Goal: Task Accomplishment & Management: Complete application form

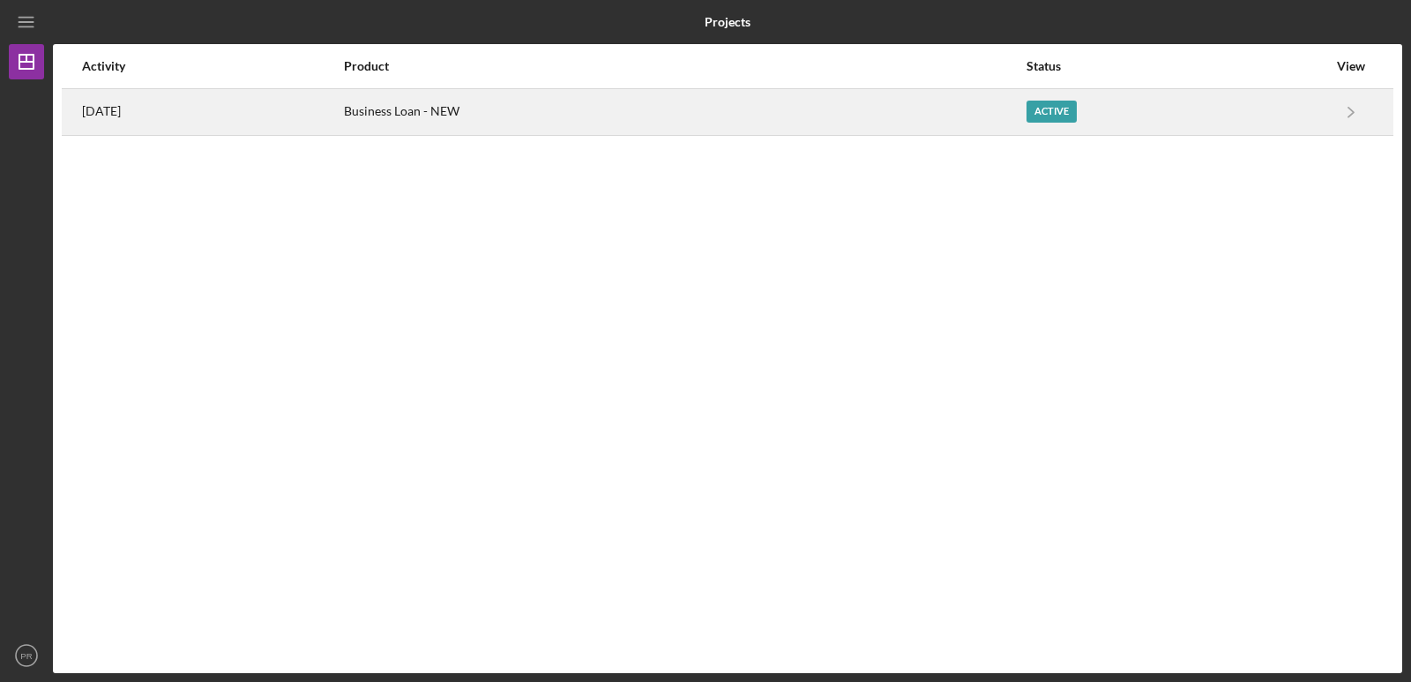
click at [681, 112] on div "Business Loan - NEW" at bounding box center [684, 112] width 681 height 44
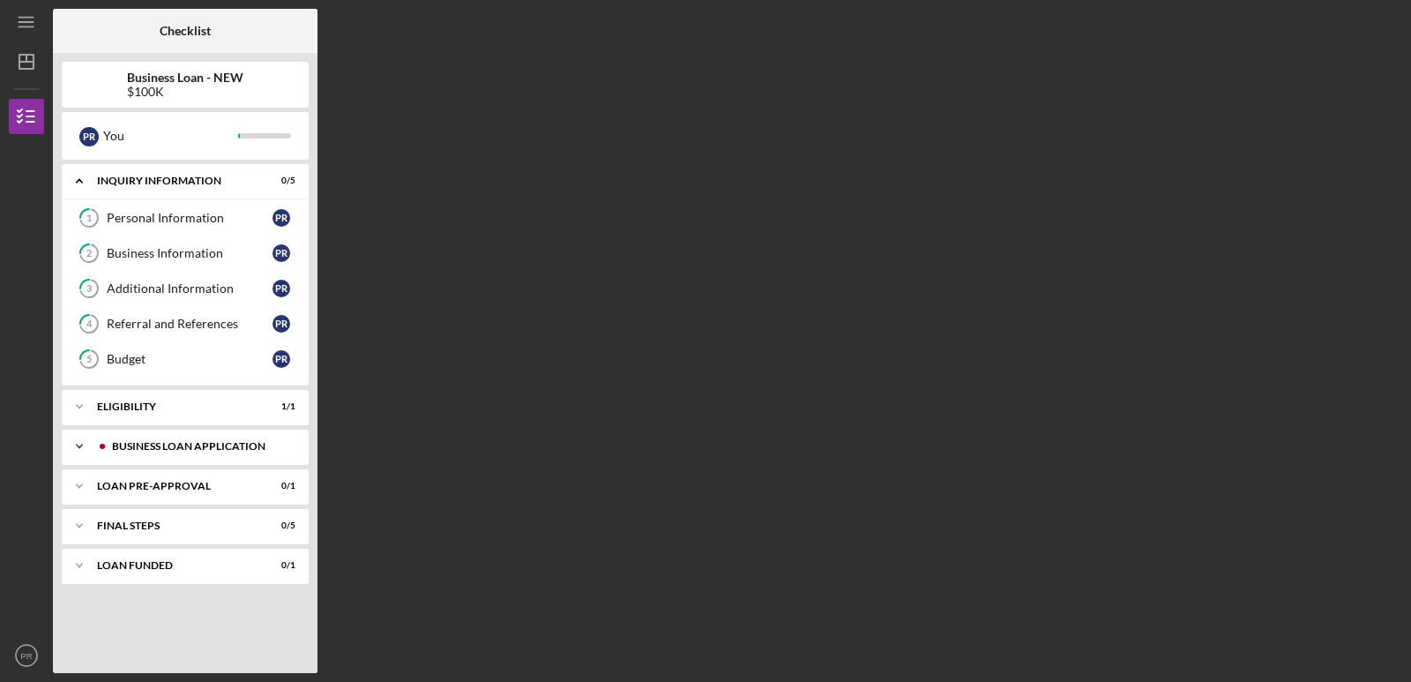
click at [149, 440] on div "Icon/Expander BUSINESS LOAN APPLICATION 0 / 20" at bounding box center [185, 446] width 247 height 35
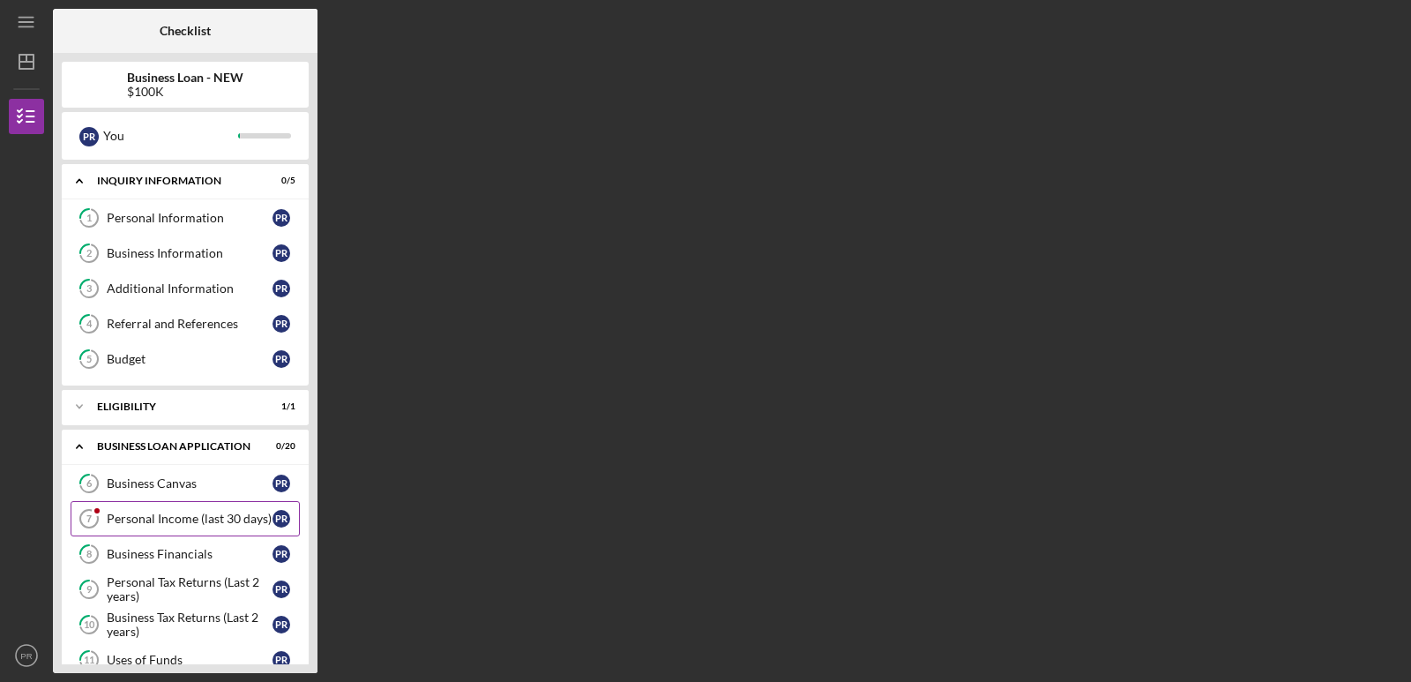
click at [195, 512] on div "Personal Income (last 30 days)" at bounding box center [190, 519] width 166 height 14
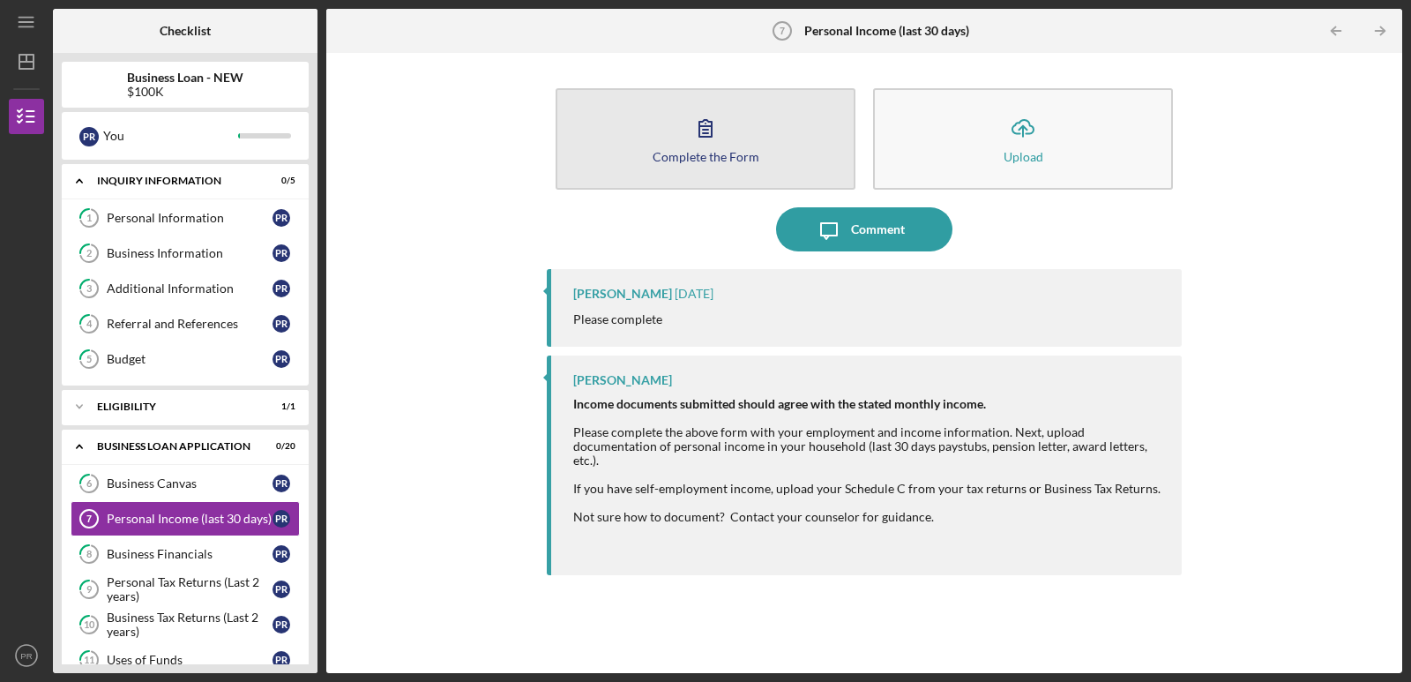
click at [708, 123] on icon "button" at bounding box center [706, 128] width 44 height 44
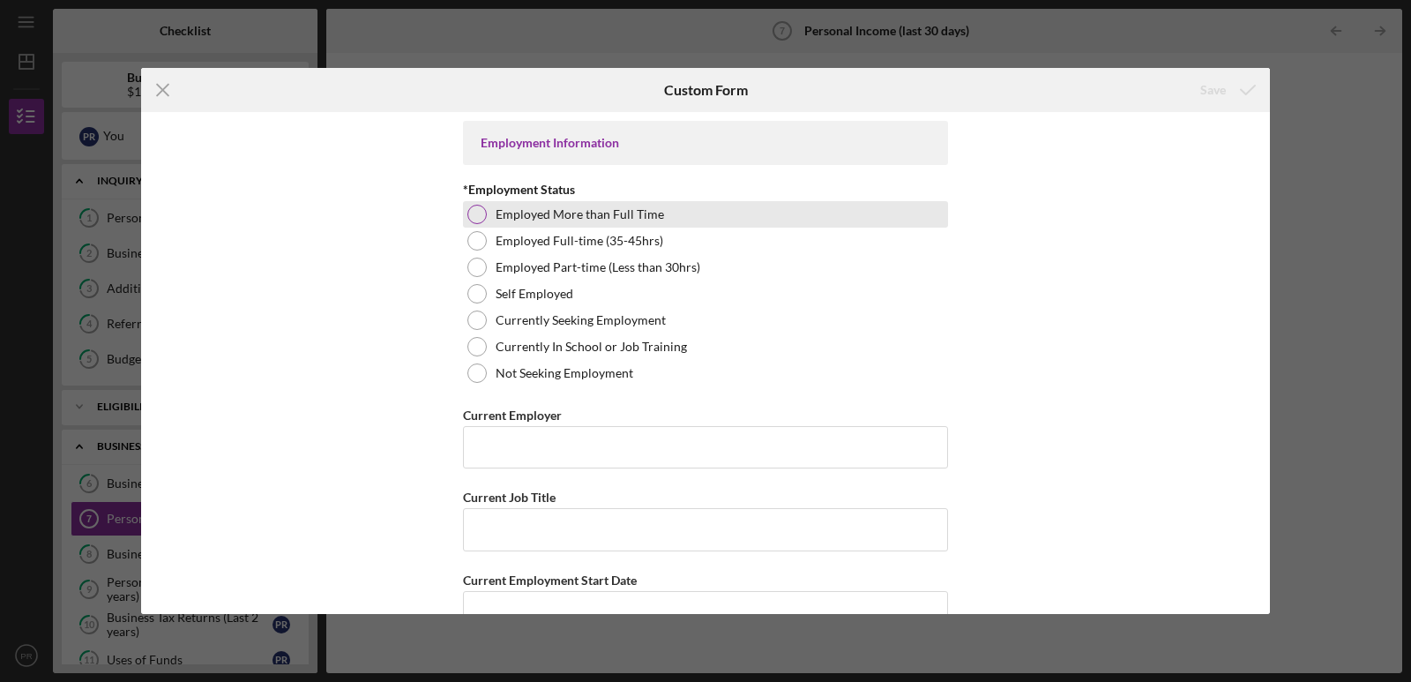
click at [474, 218] on div at bounding box center [476, 214] width 19 height 19
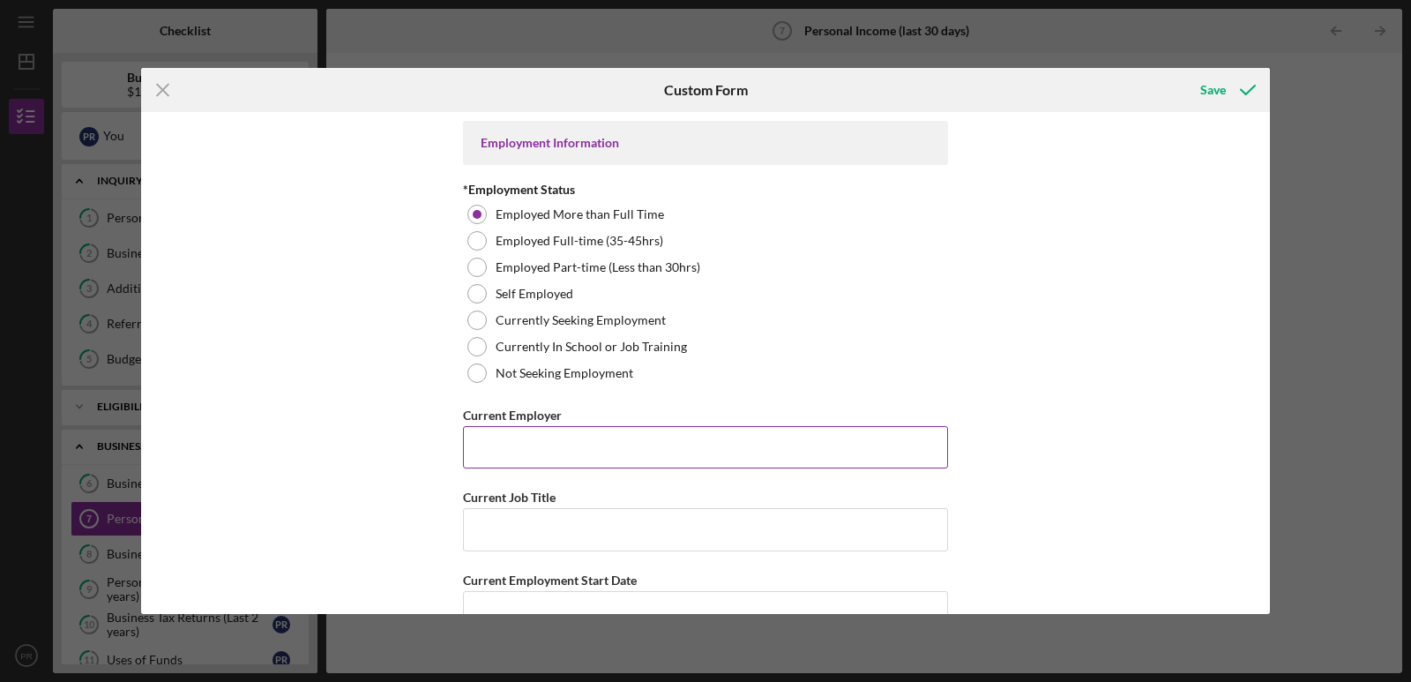
click at [516, 446] on input "Current Employer" at bounding box center [705, 447] width 485 height 42
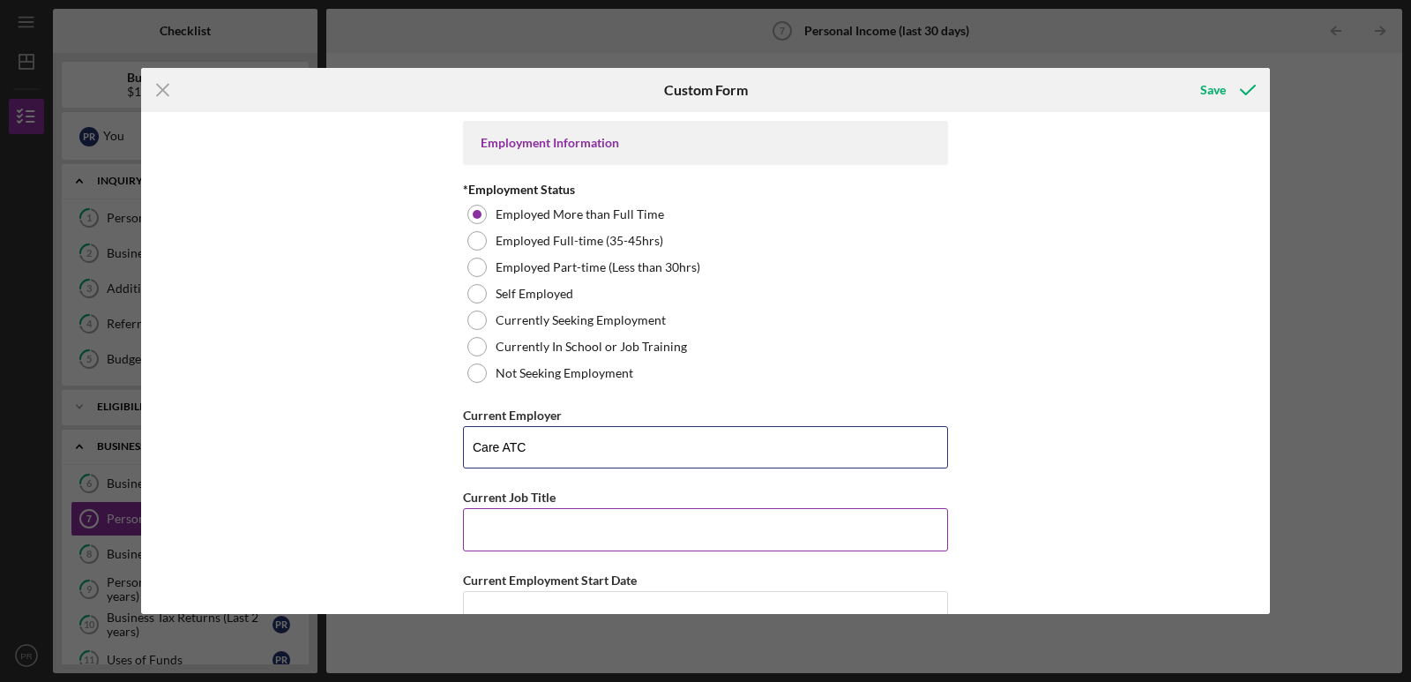
type input "Care ATC"
click at [549, 529] on input "Current Job Title" at bounding box center [705, 529] width 485 height 42
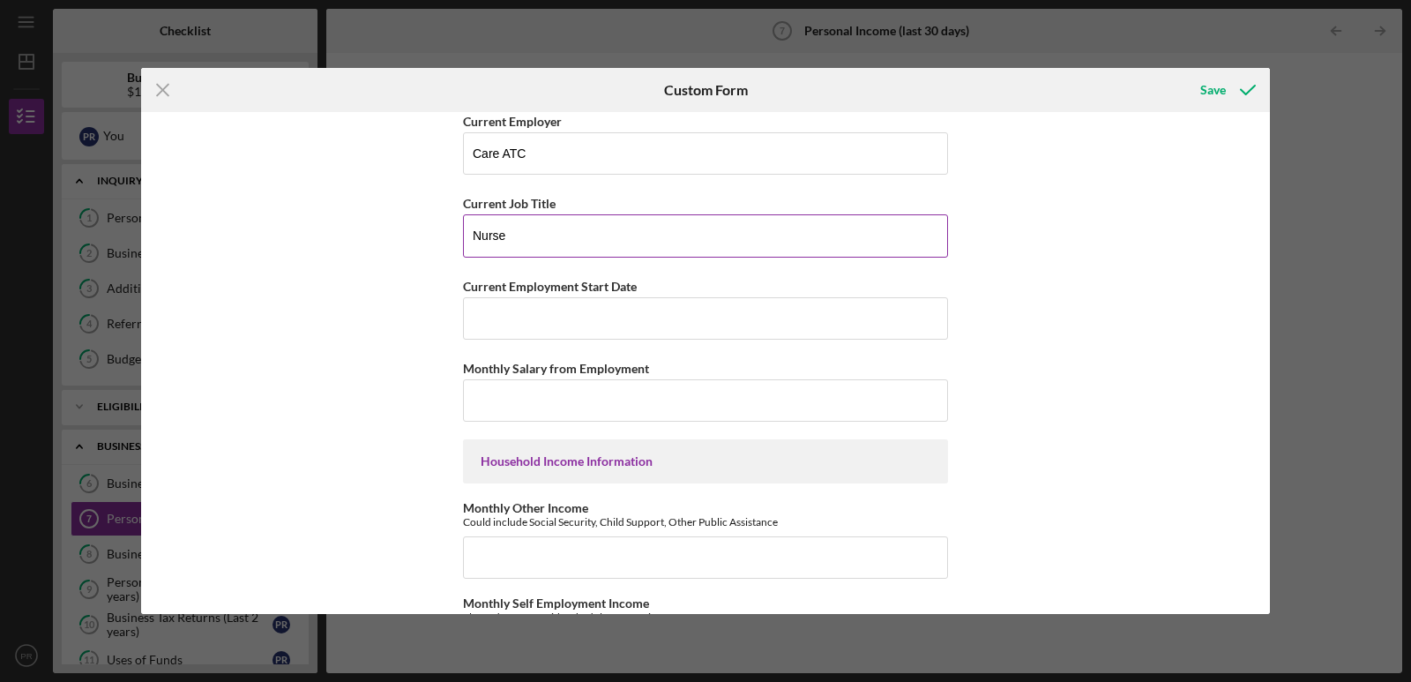
drag, startPoint x: 507, startPoint y: 233, endPoint x: 464, endPoint y: 228, distance: 43.5
click at [464, 228] on input "Nurse" at bounding box center [705, 235] width 485 height 42
type input "M"
type input "Nurse"
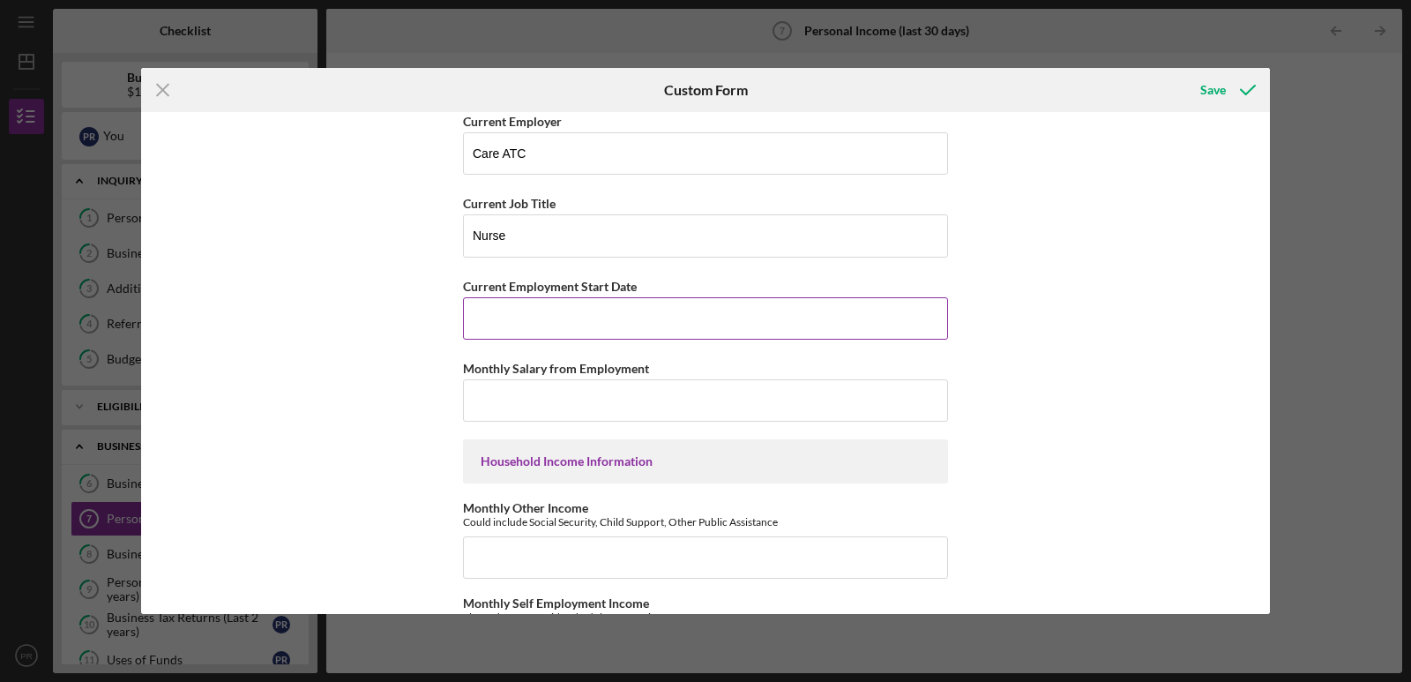
click at [512, 329] on input "Current Employment Start Date" at bounding box center [705, 318] width 485 height 42
click at [499, 407] on input "Monthly Salary from Employment" at bounding box center [705, 400] width 485 height 42
click at [1122, 265] on div "Employment Information *Employment Status Employed More than Full Time Employed…" at bounding box center [705, 362] width 1129 height 501
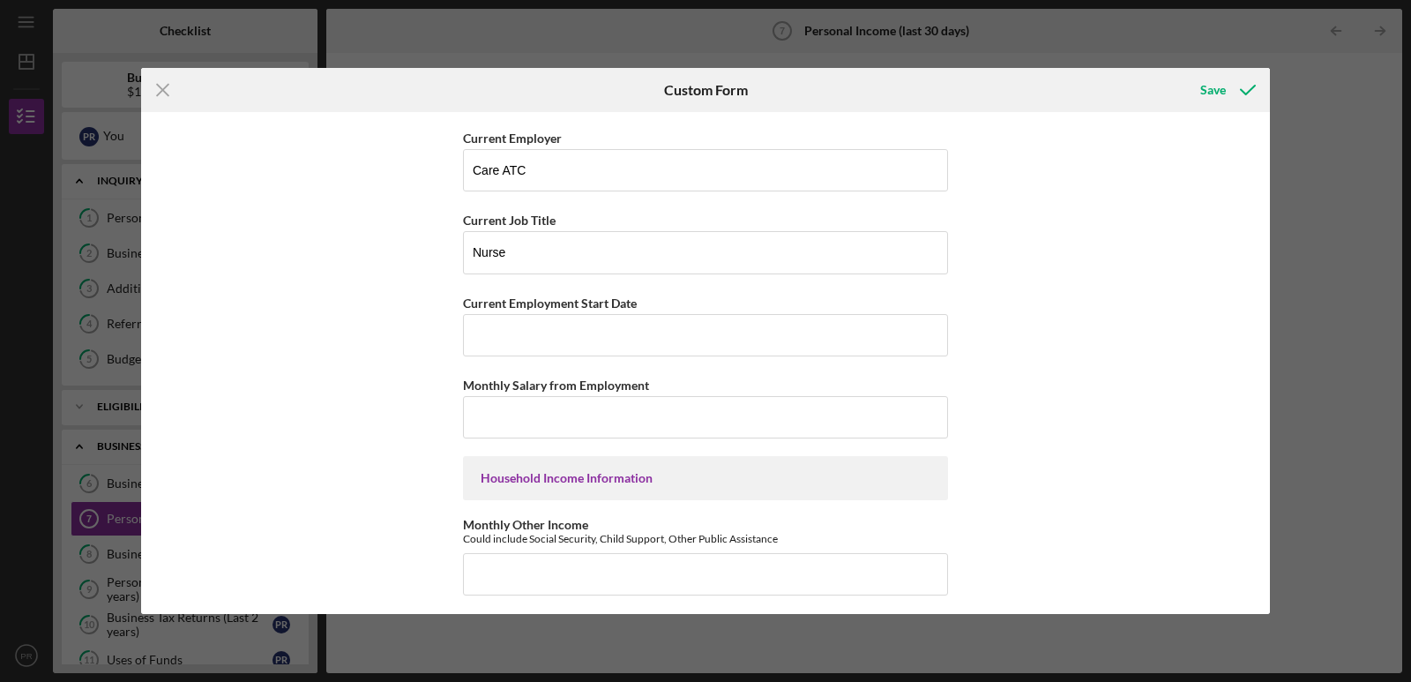
scroll to position [0, 0]
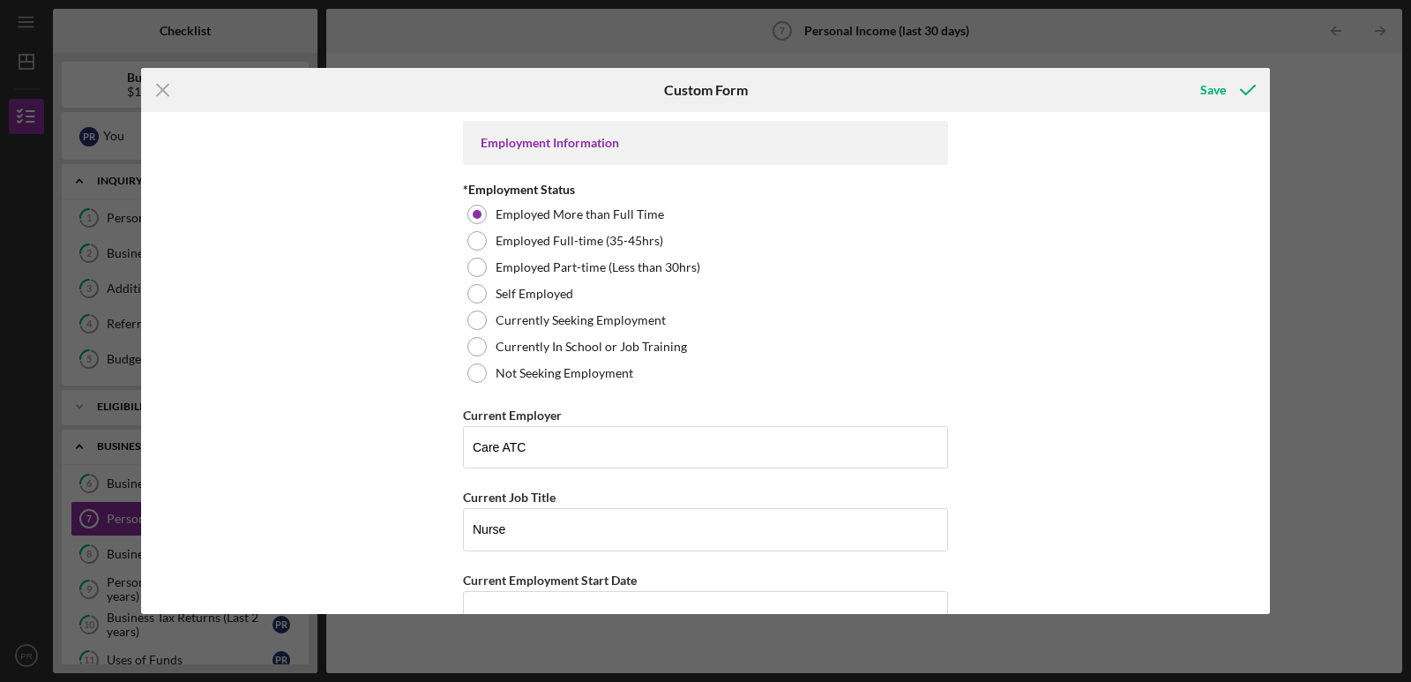
click at [162, 90] on line at bounding box center [162, 90] width 11 height 11
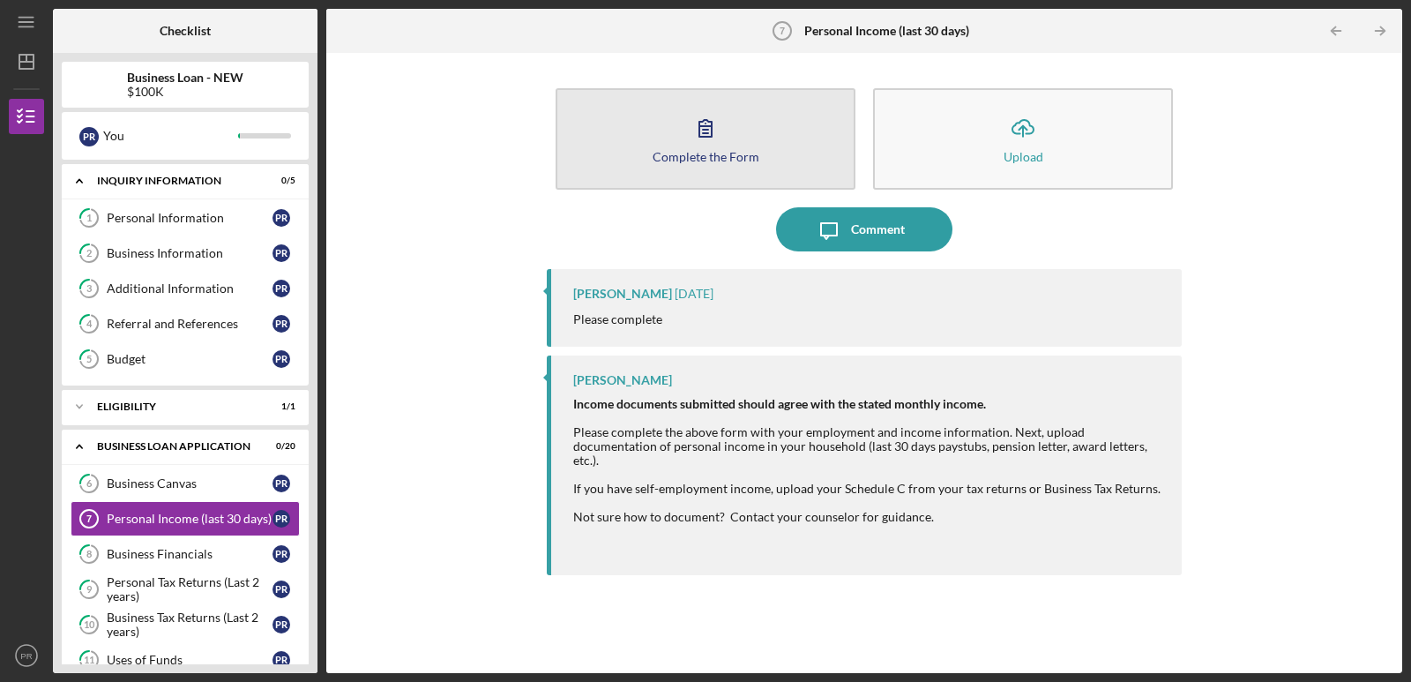
click at [716, 151] on div "Complete the Form" at bounding box center [706, 156] width 107 height 13
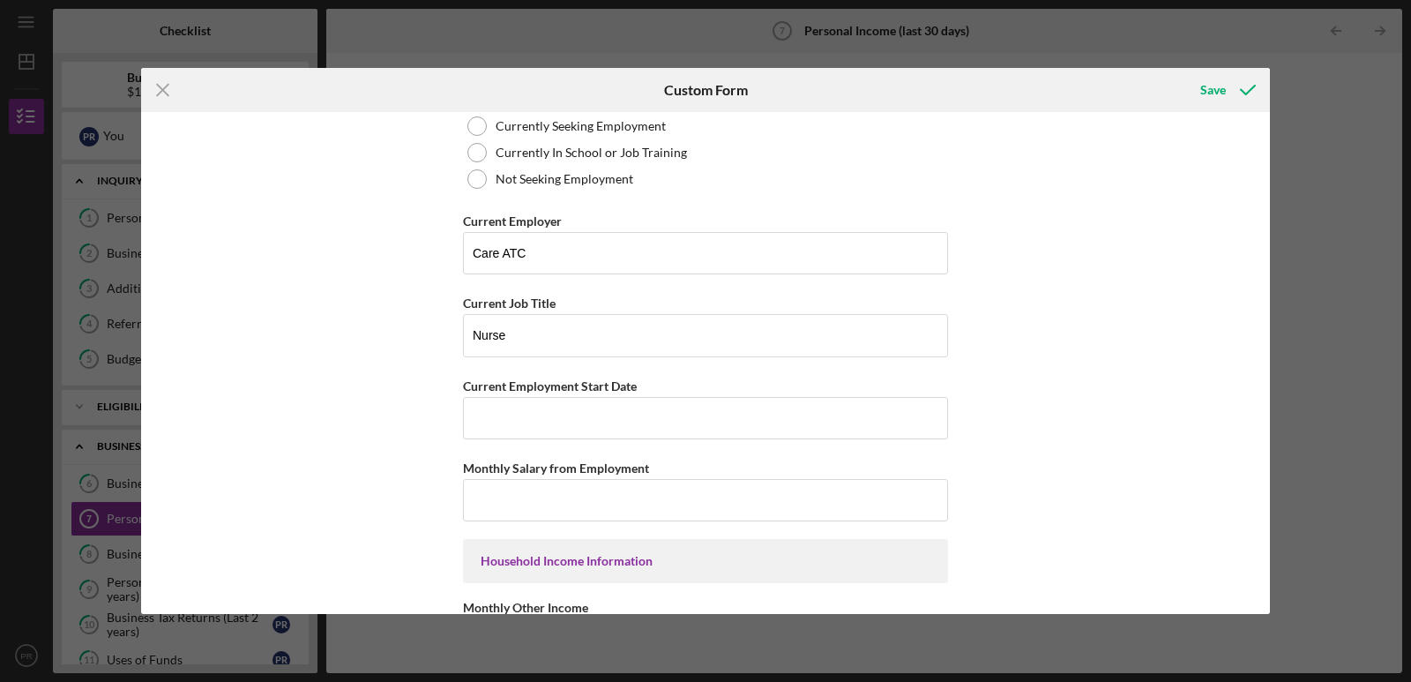
scroll to position [294, 0]
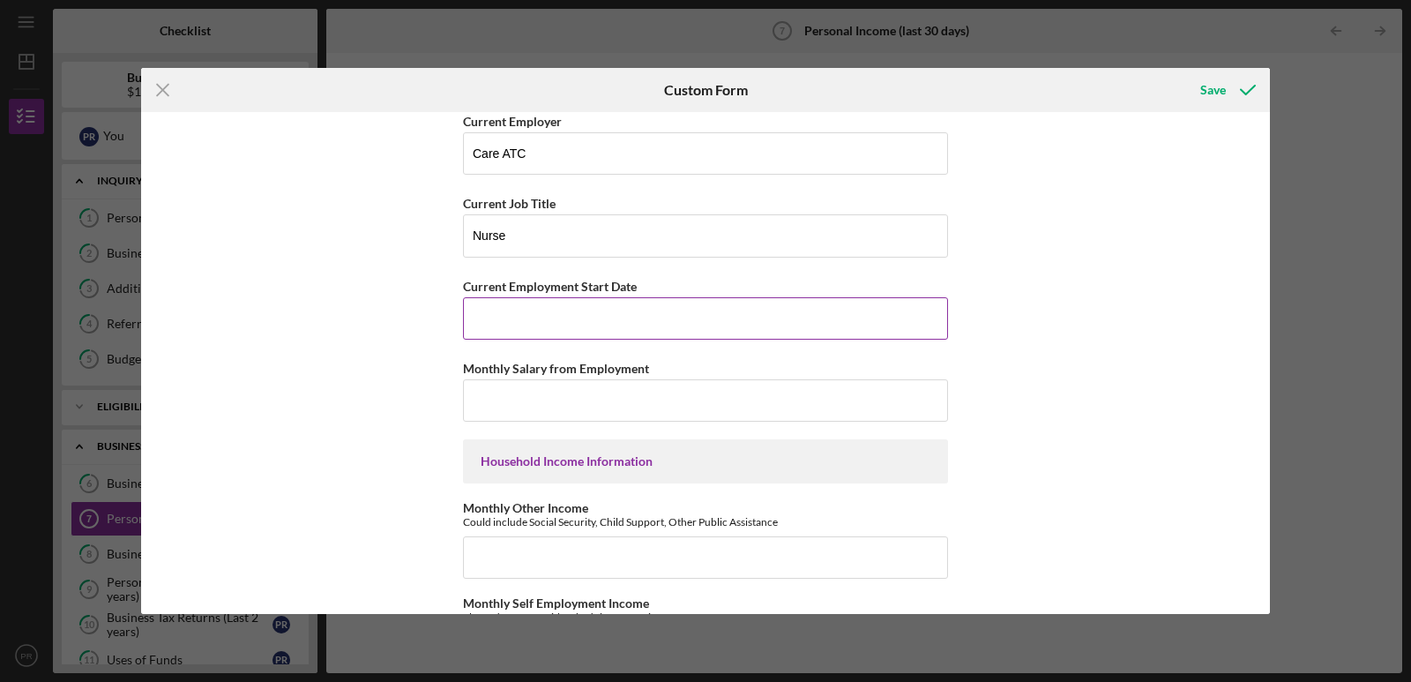
click at [533, 321] on input "Current Employment Start Date" at bounding box center [705, 318] width 485 height 42
click at [543, 400] on input "Monthly Salary from Employment" at bounding box center [705, 400] width 485 height 42
drag, startPoint x: 1020, startPoint y: 358, endPoint x: 1007, endPoint y: 348, distance: 16.3
click at [1010, 347] on div "Employment Information *Employment Status Employed More than Full Time Employed…" at bounding box center [705, 362] width 1129 height 501
click at [557, 318] on input "Current Employment Start Date" at bounding box center [705, 318] width 485 height 42
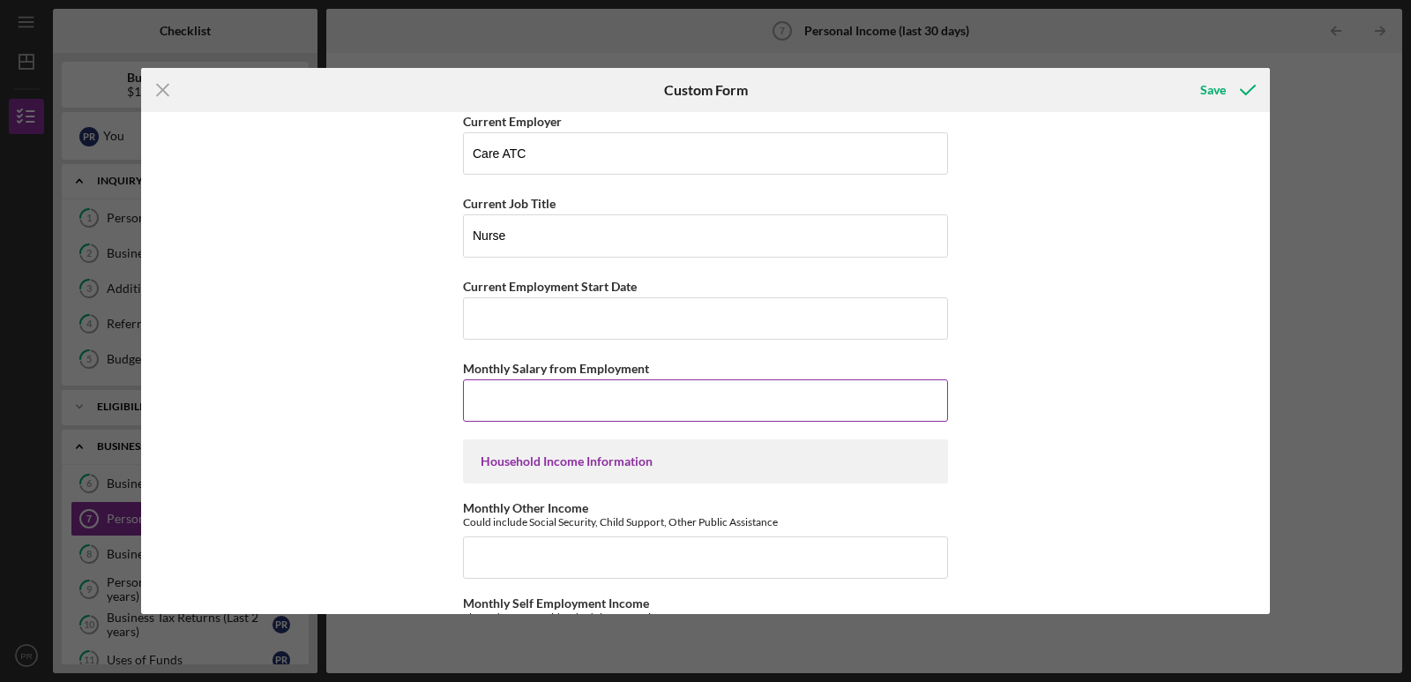
click at [558, 392] on input "Monthly Salary from Employment" at bounding box center [705, 400] width 485 height 42
click at [322, 347] on div "Employment Information *Employment Status Employed More than Full Time Employed…" at bounding box center [705, 362] width 1129 height 501
click at [494, 397] on input "$7,900" at bounding box center [705, 400] width 485 height 42
type input "$7,800"
click at [427, 415] on div "Employment Information *Employment Status Employed More than Full Time Employed…" at bounding box center [705, 362] width 1129 height 501
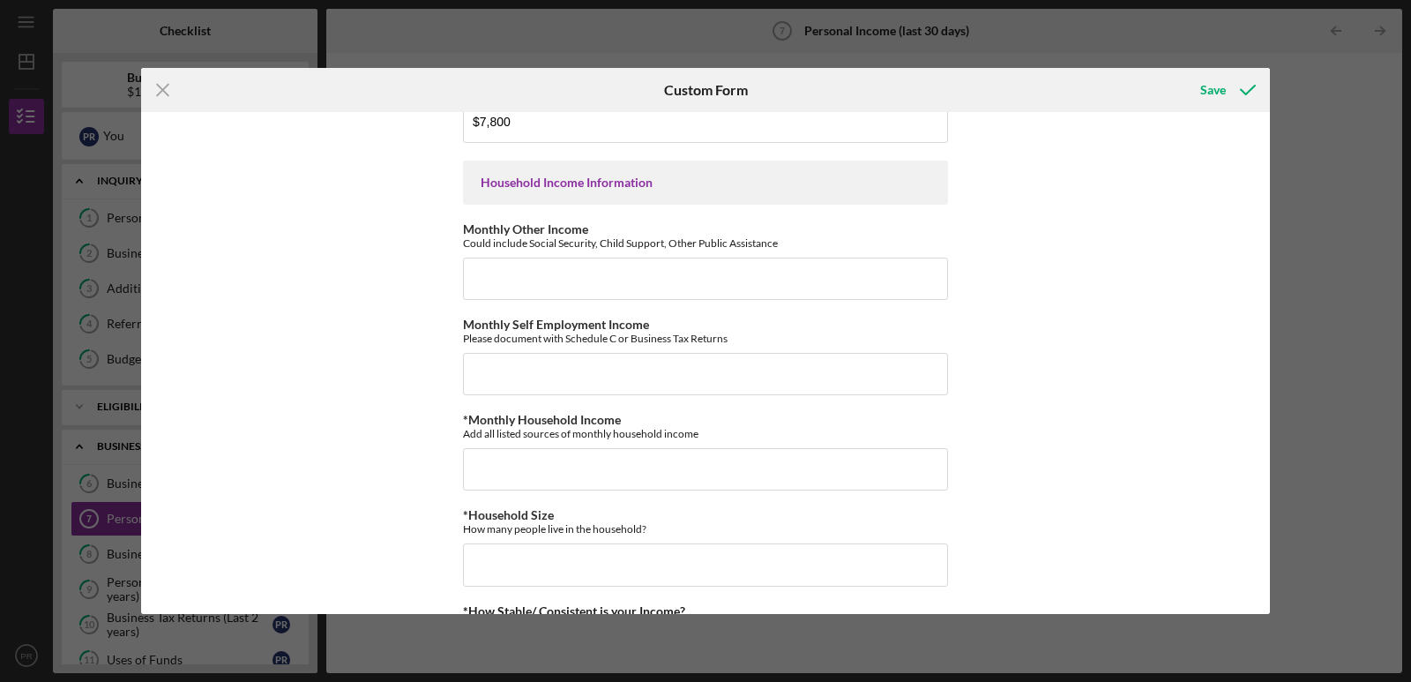
scroll to position [588, 0]
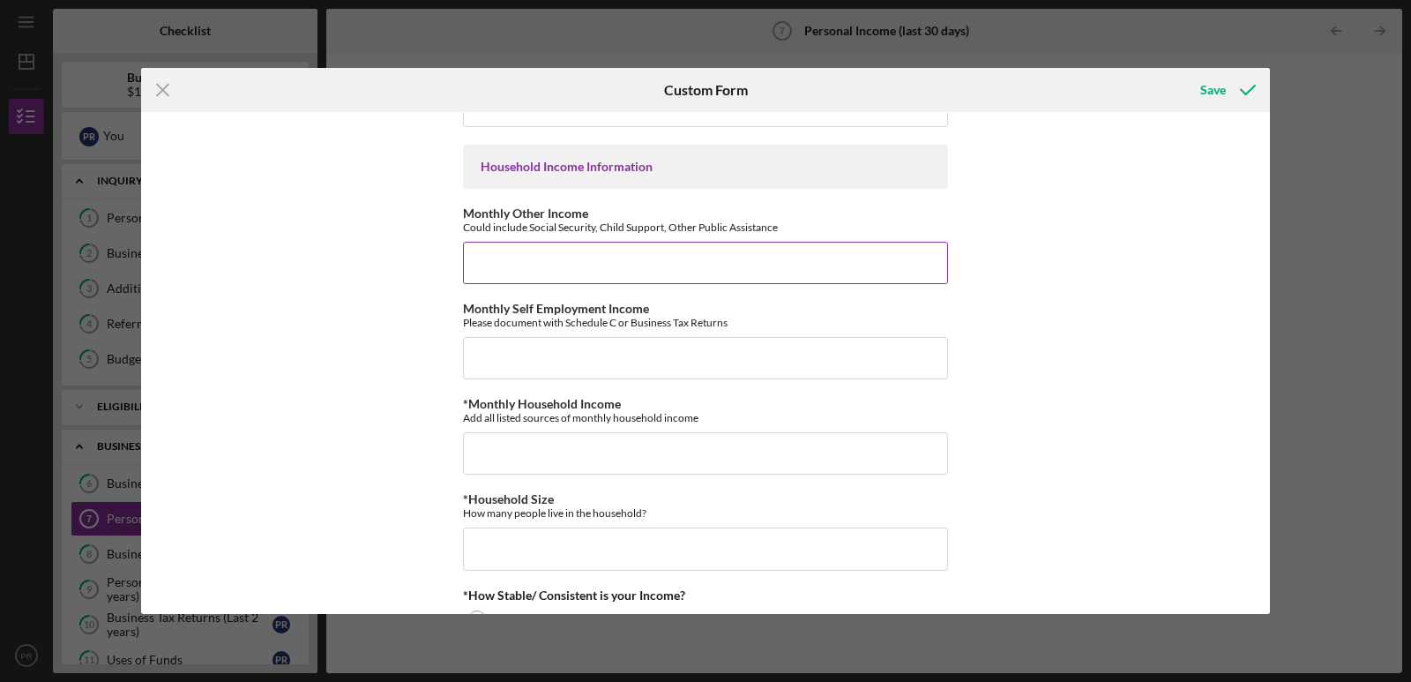
click at [513, 249] on input "Monthly Other Income" at bounding box center [705, 263] width 485 height 42
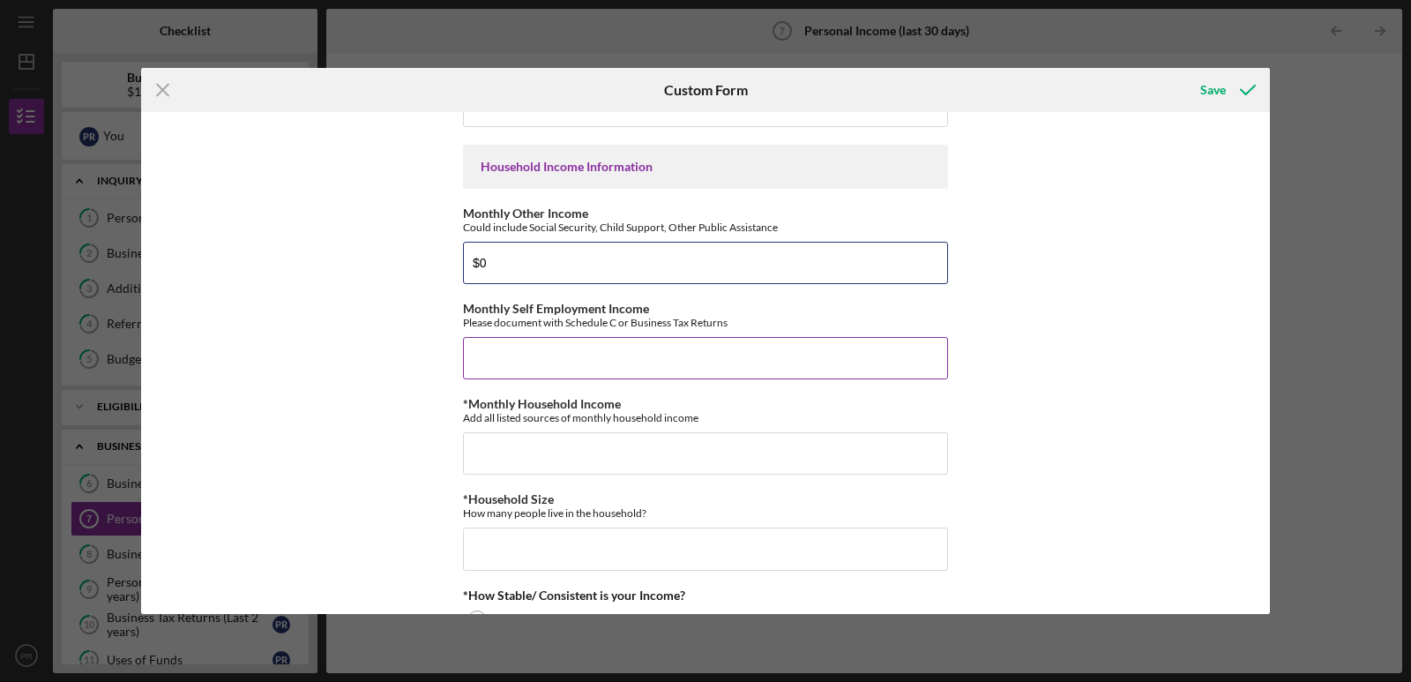
type input "$0"
click at [533, 355] on input "Monthly Self Employment Income" at bounding box center [705, 358] width 485 height 42
type input "$0"
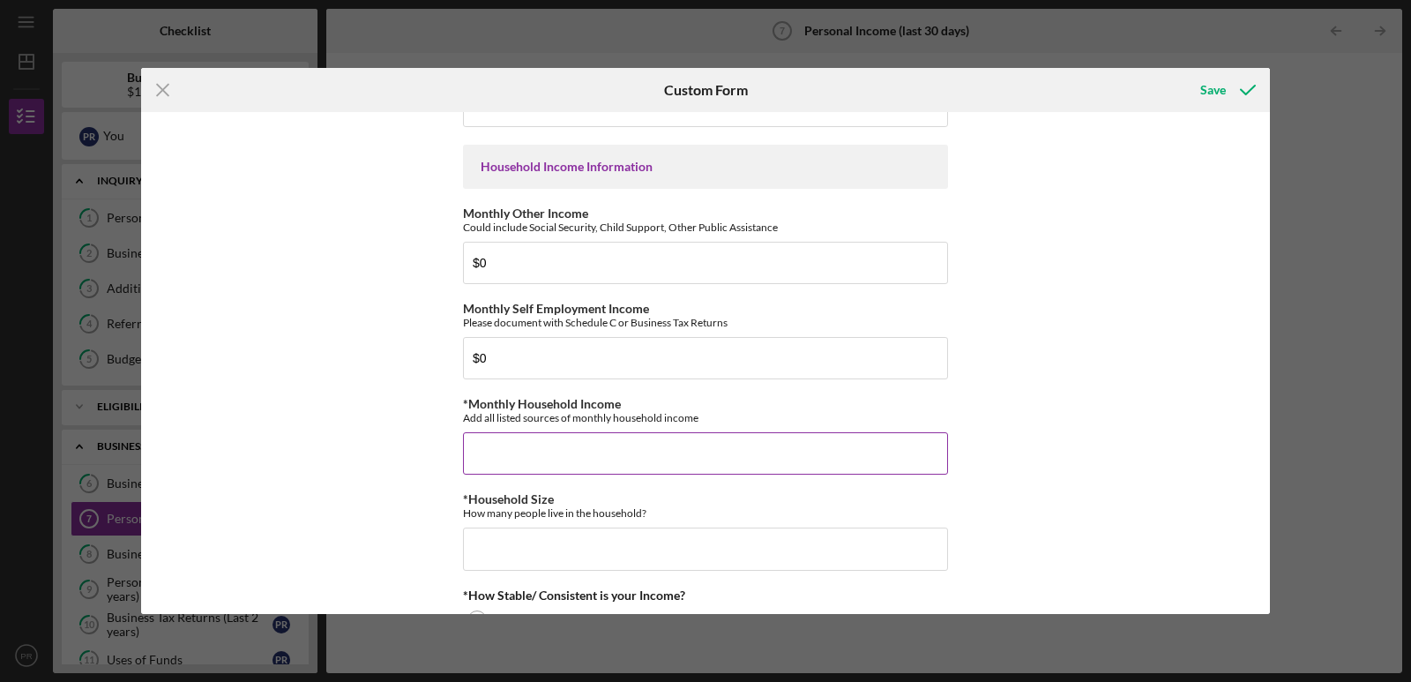
click at [572, 450] on input "*Monthly Household Income" at bounding box center [705, 453] width 485 height 42
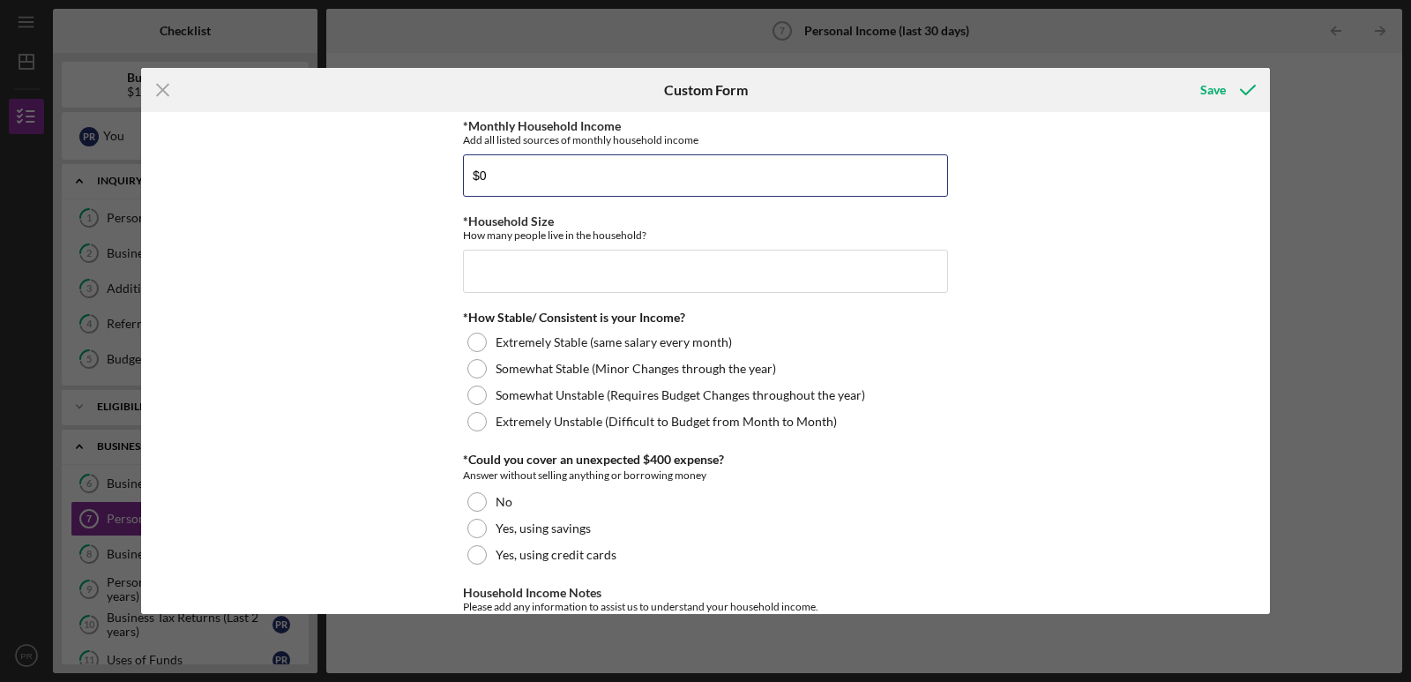
scroll to position [882, 0]
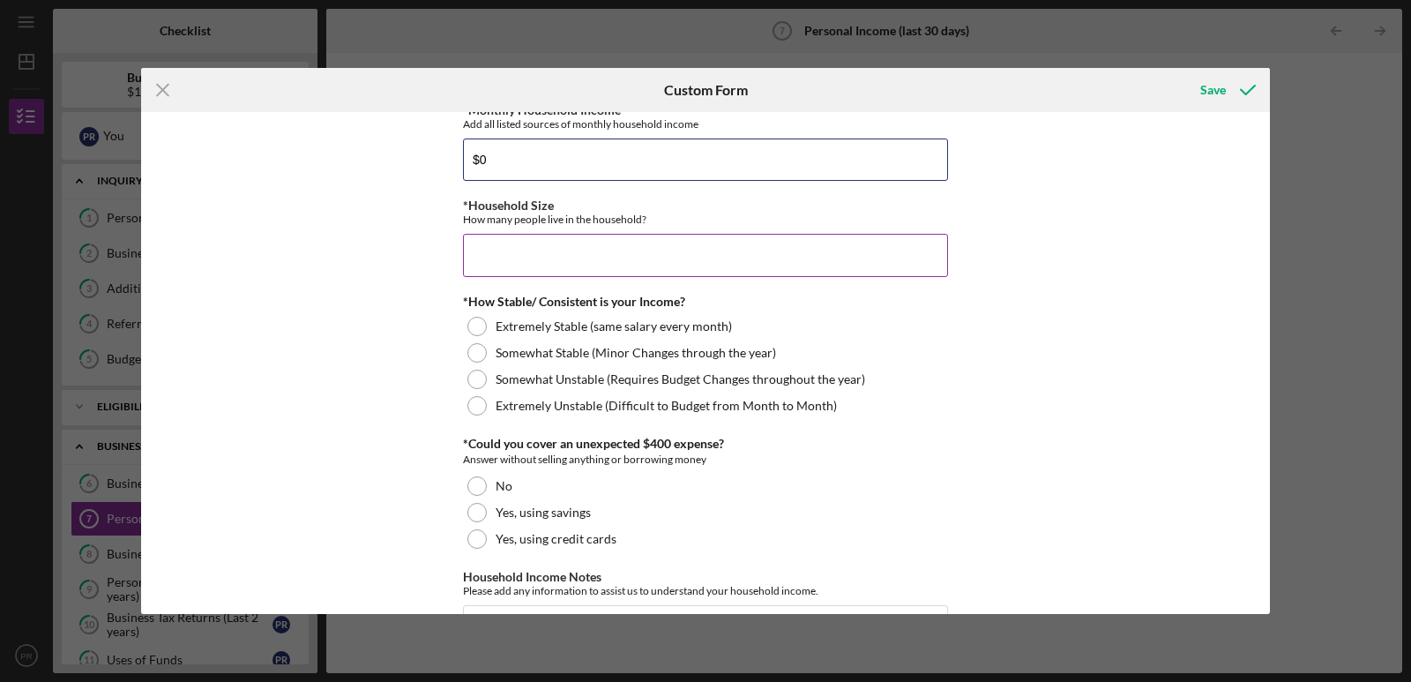
type input "$0"
click at [544, 246] on input "*Household Size" at bounding box center [705, 255] width 485 height 42
type input "1"
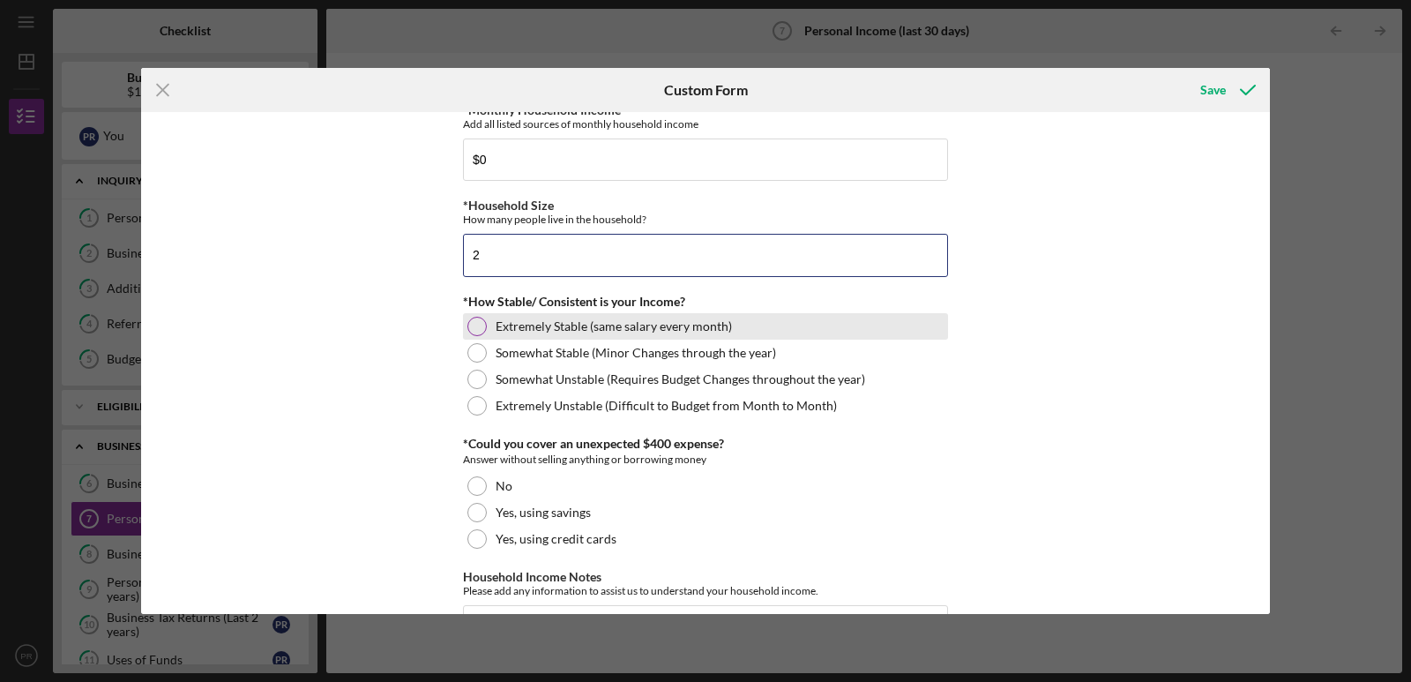
type input "2"
click at [470, 332] on div at bounding box center [476, 326] width 19 height 19
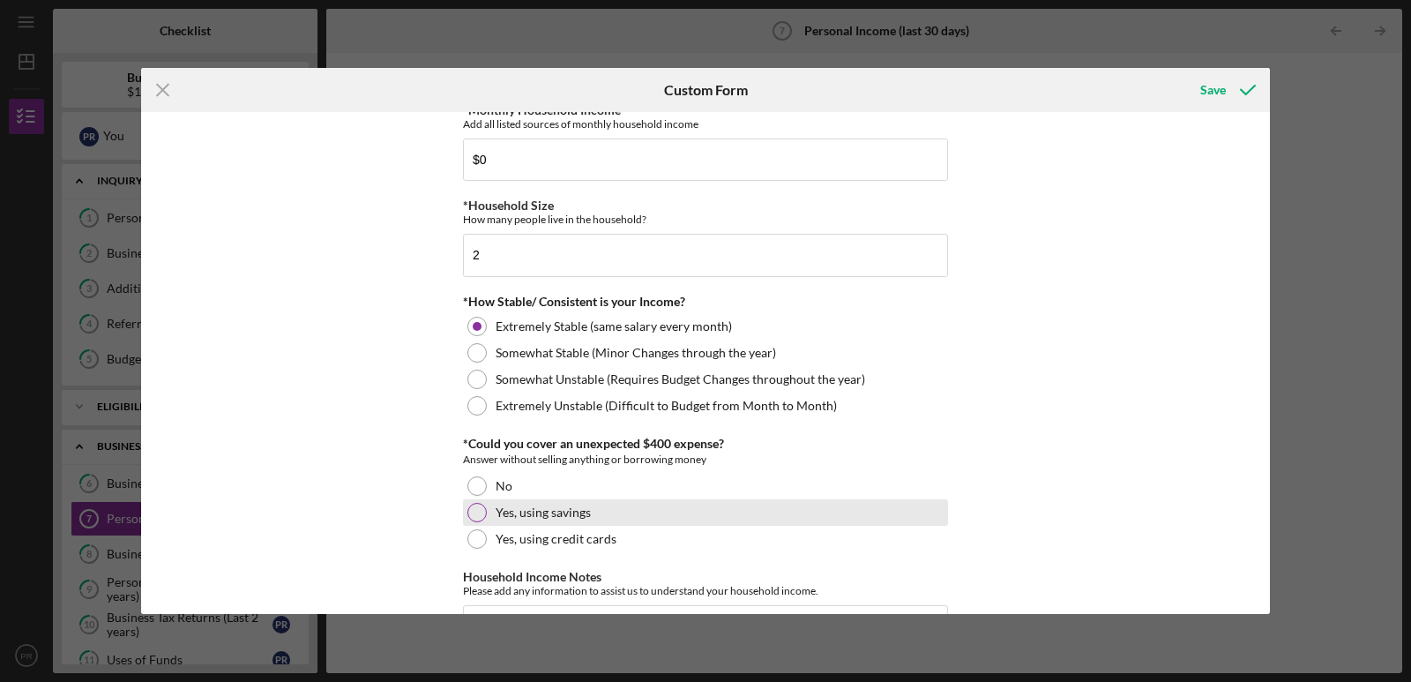
click at [476, 516] on div at bounding box center [476, 512] width 19 height 19
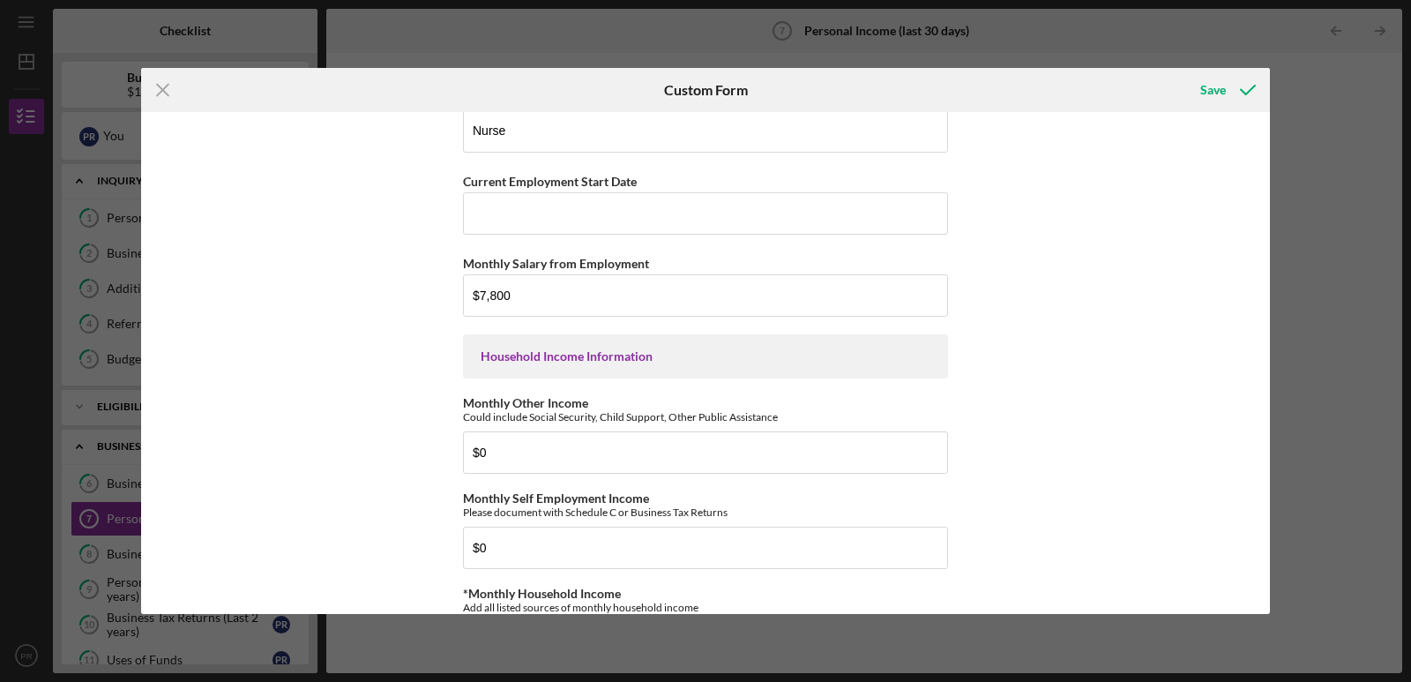
scroll to position [105, 0]
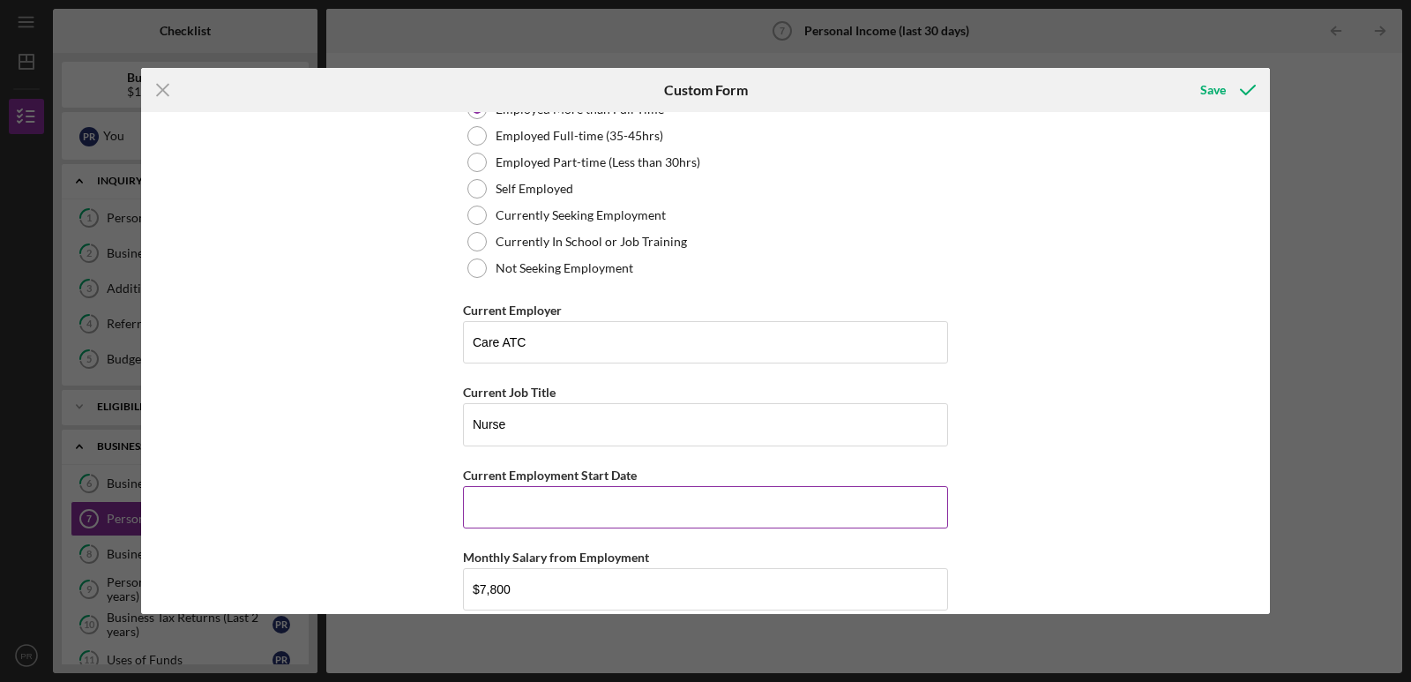
click at [536, 505] on input "Current Employment Start Date" at bounding box center [705, 507] width 485 height 42
click at [562, 517] on input "Current Employment Start Date" at bounding box center [705, 507] width 485 height 42
type input "02/2021"
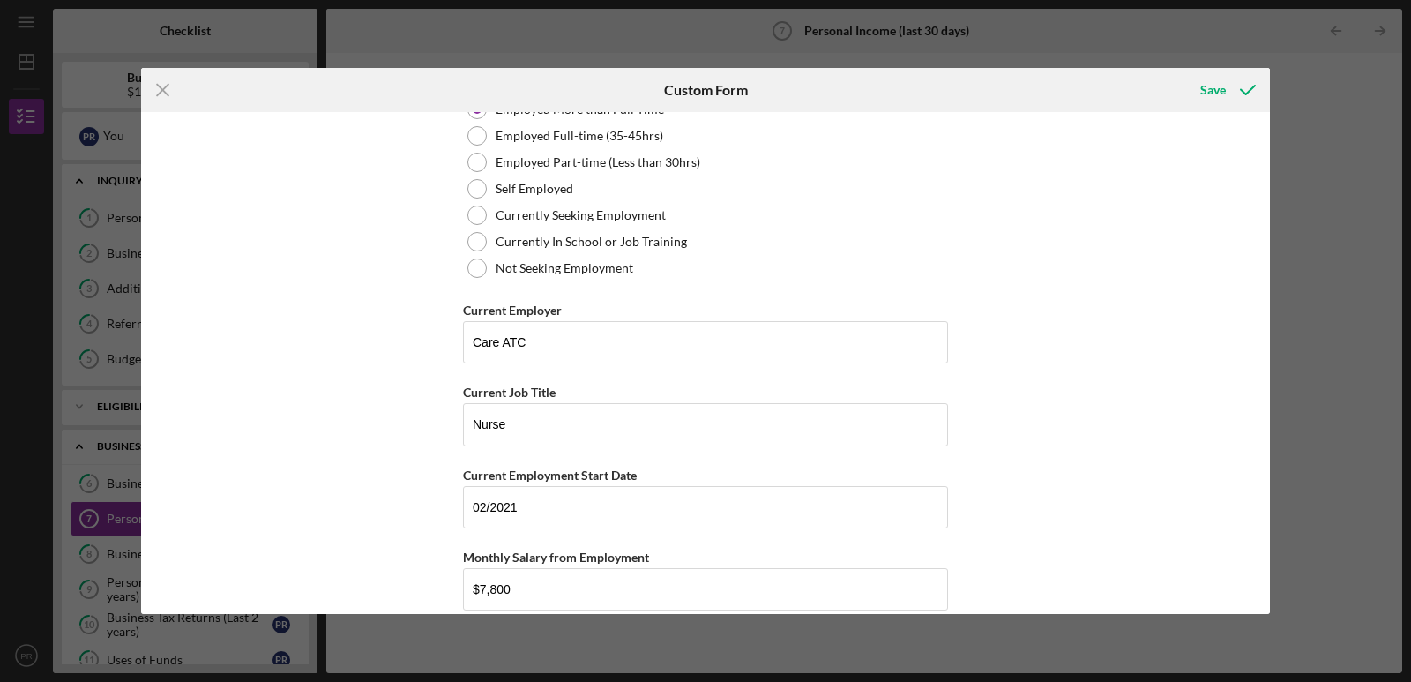
click at [386, 453] on div "Employment Information *Employment Status Employed More than Full Time Employed…" at bounding box center [705, 362] width 1129 height 501
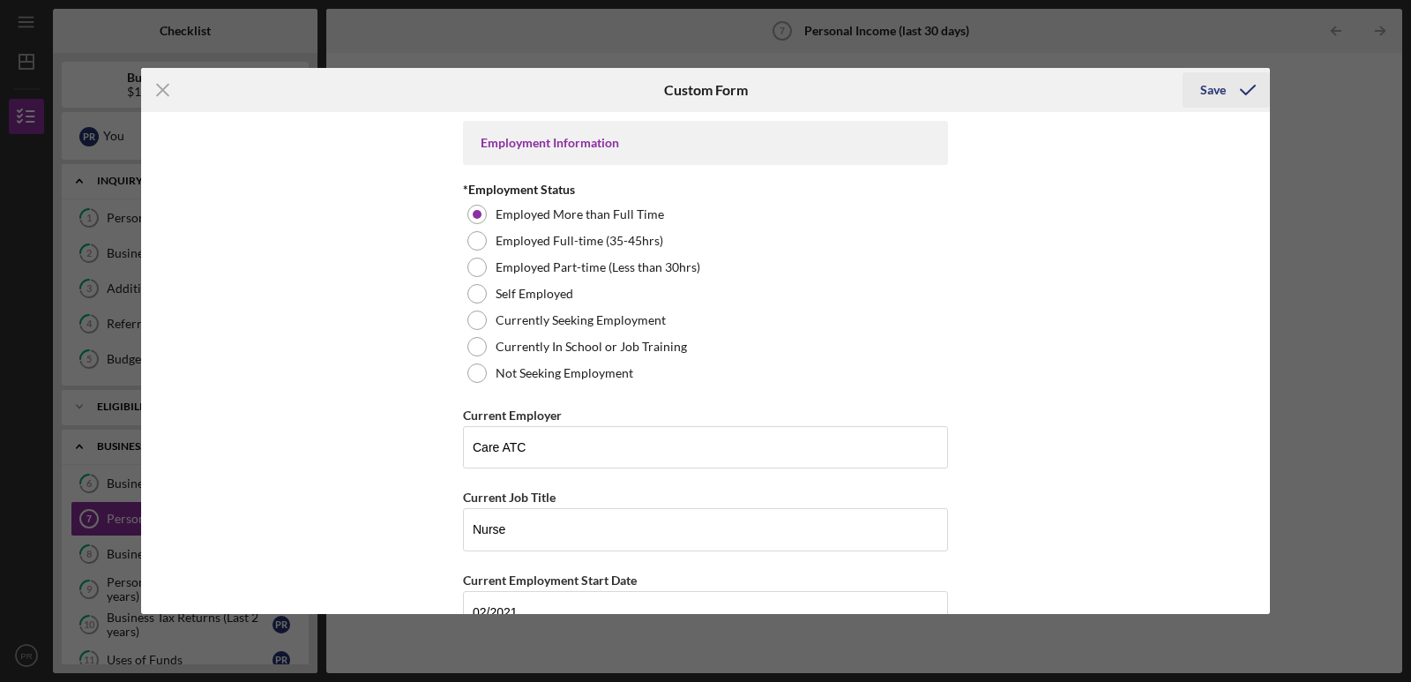
click at [1230, 89] on icon "submit" at bounding box center [1248, 90] width 44 height 44
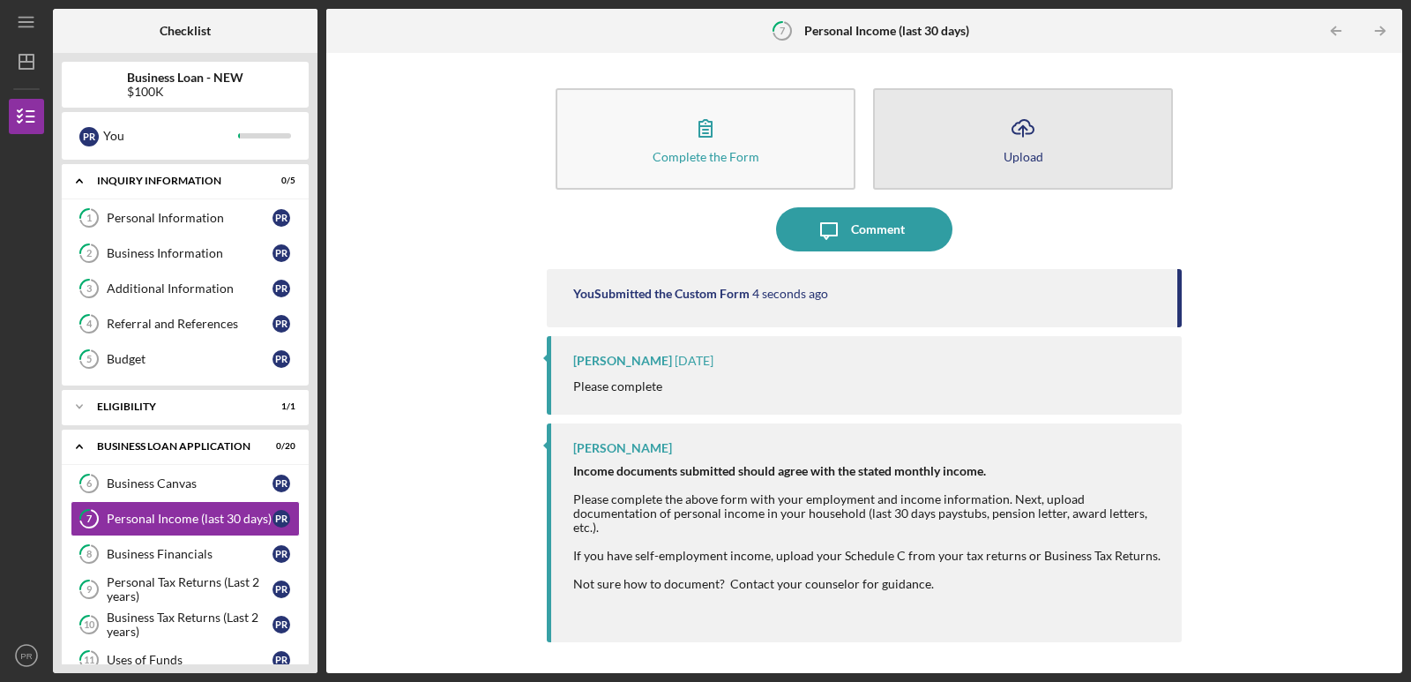
click at [995, 144] on button "Icon/Upload Upload" at bounding box center [1023, 138] width 300 height 101
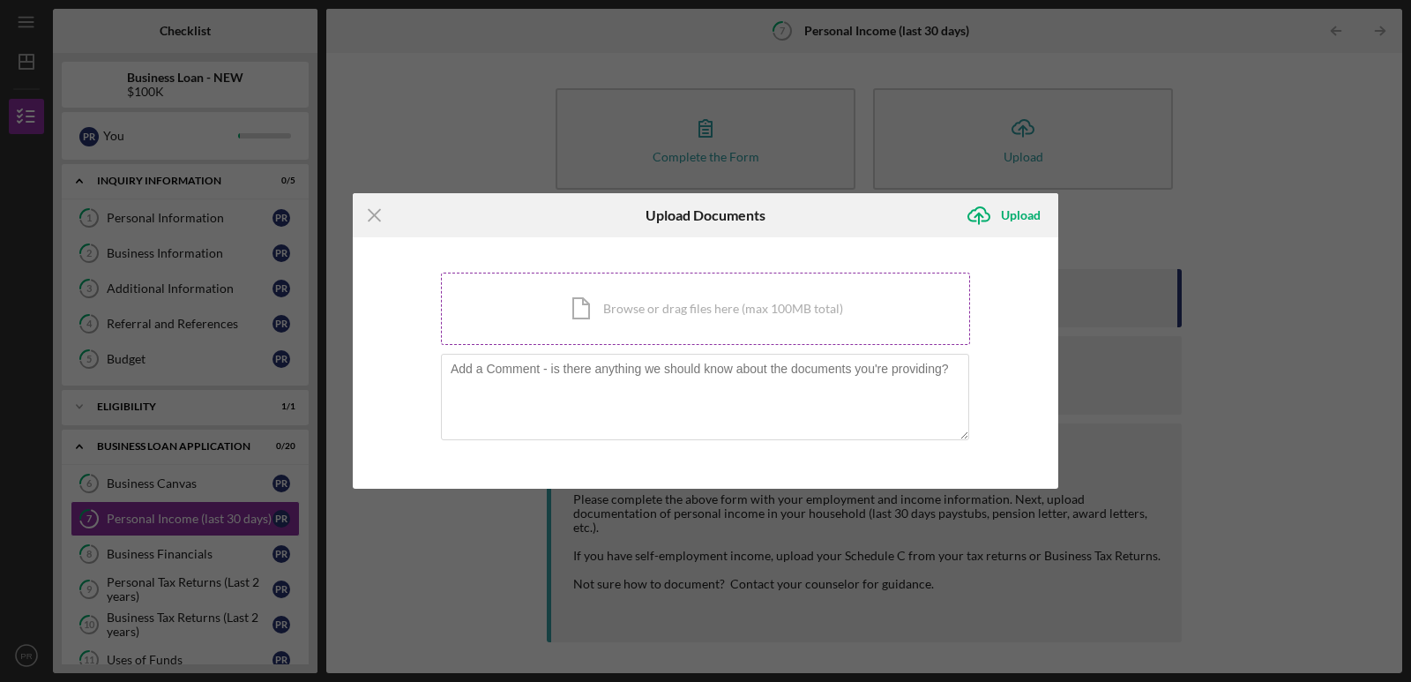
click at [589, 318] on div "Icon/Document Browse or drag files here (max 100MB total) Tap to choose files o…" at bounding box center [705, 309] width 529 height 72
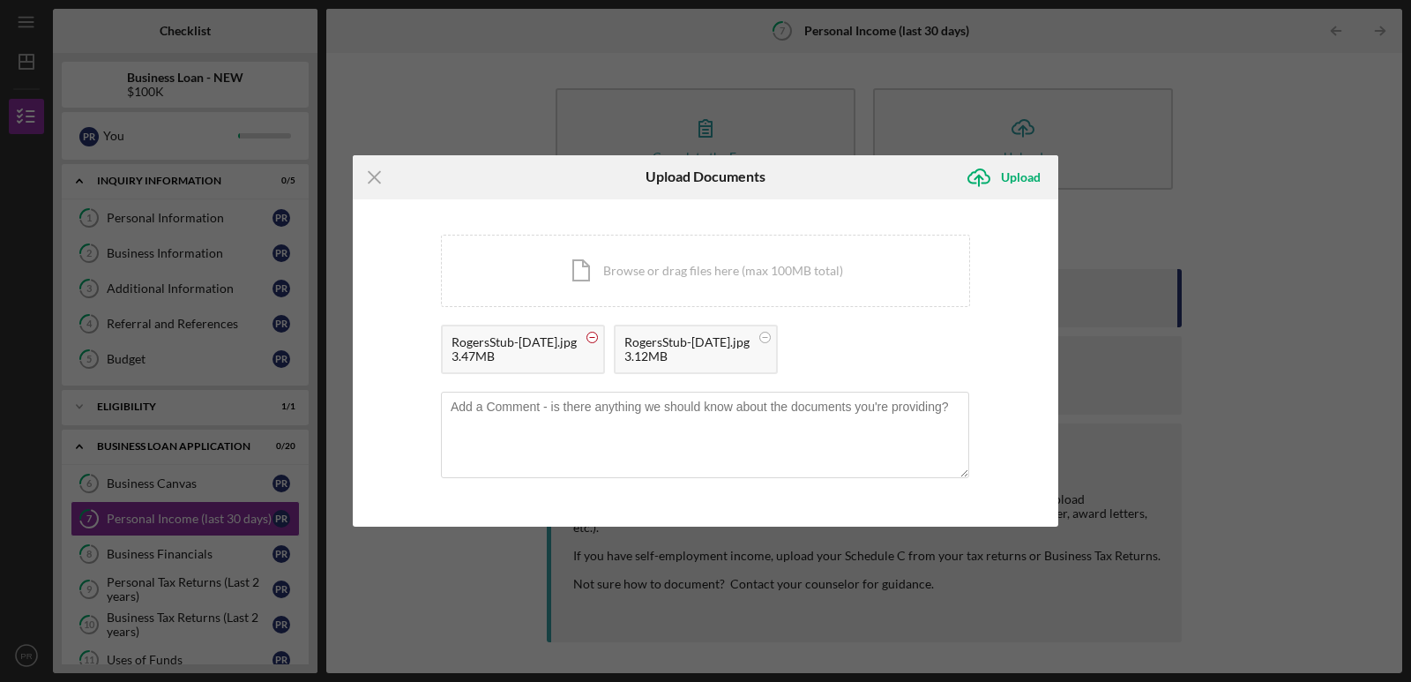
click at [592, 340] on circle at bounding box center [592, 337] width 11 height 11
click at [587, 336] on circle at bounding box center [592, 337] width 11 height 11
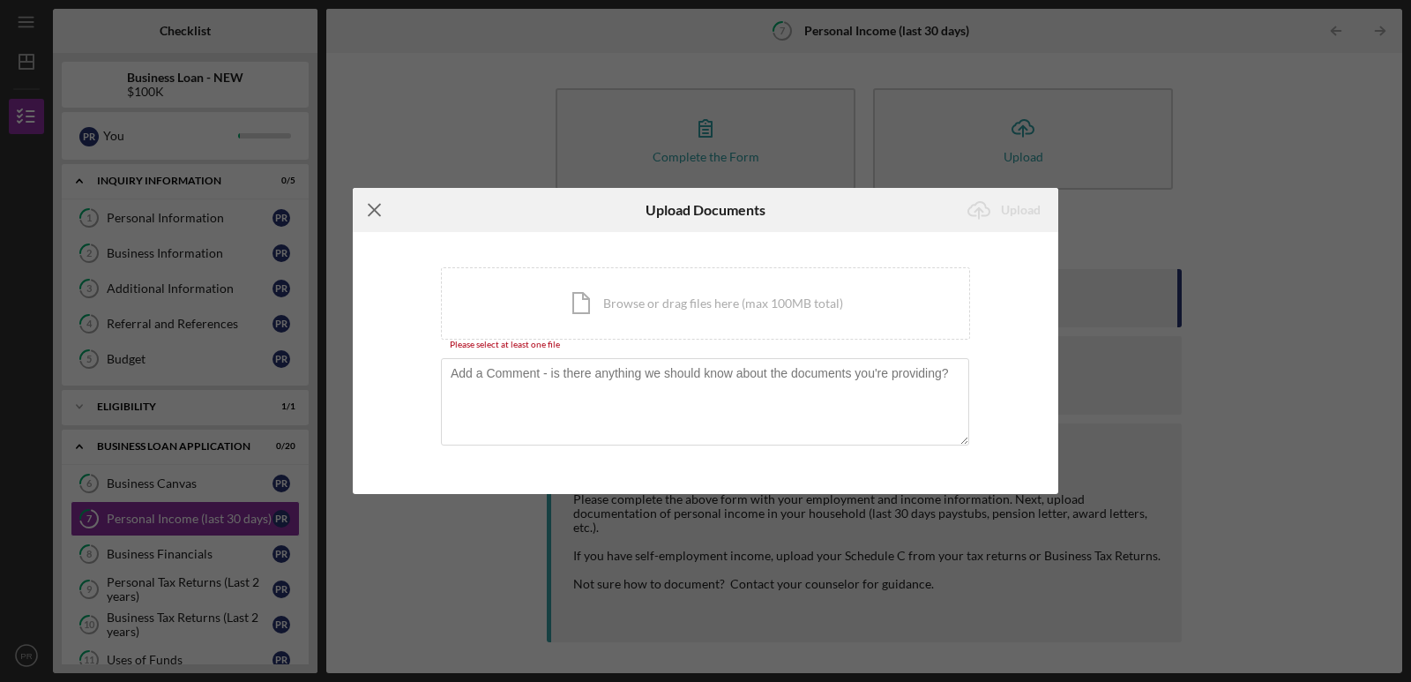
click at [381, 211] on icon "Icon/Menu Close" at bounding box center [375, 210] width 44 height 44
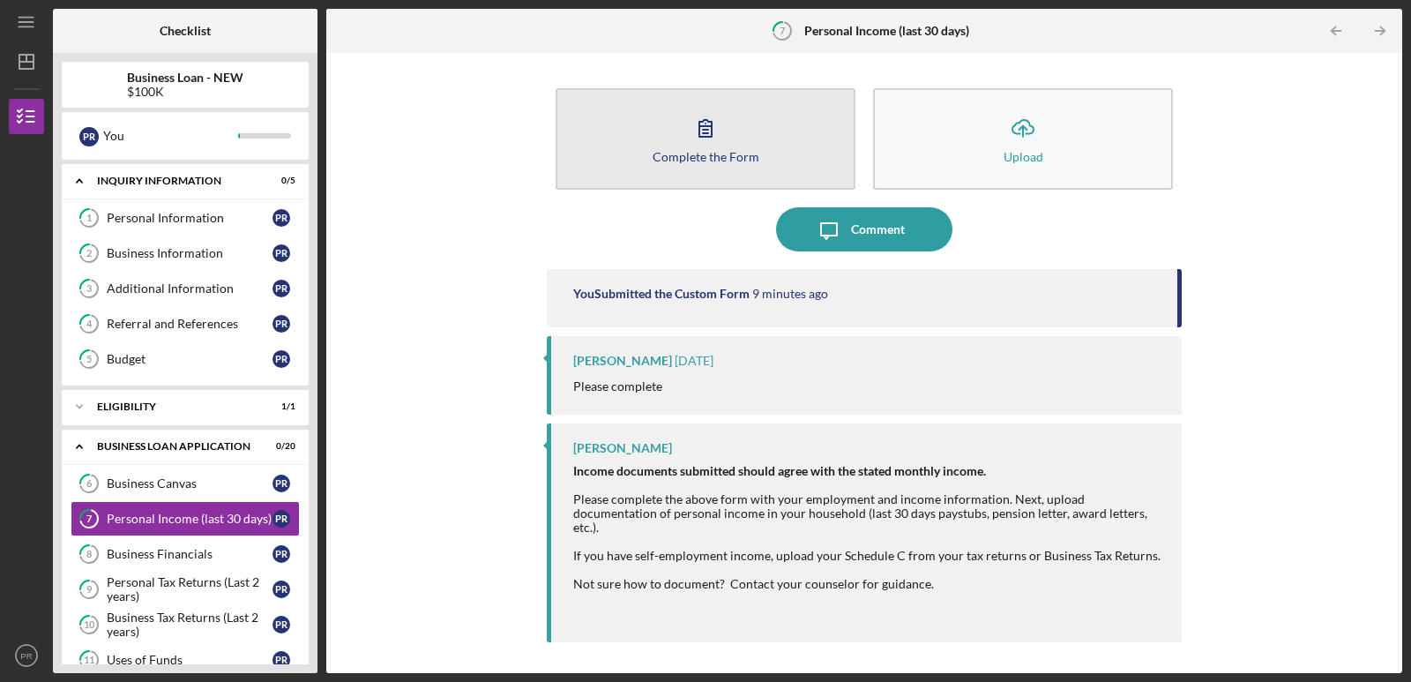
click at [699, 160] on div "Complete the Form" at bounding box center [706, 156] width 107 height 13
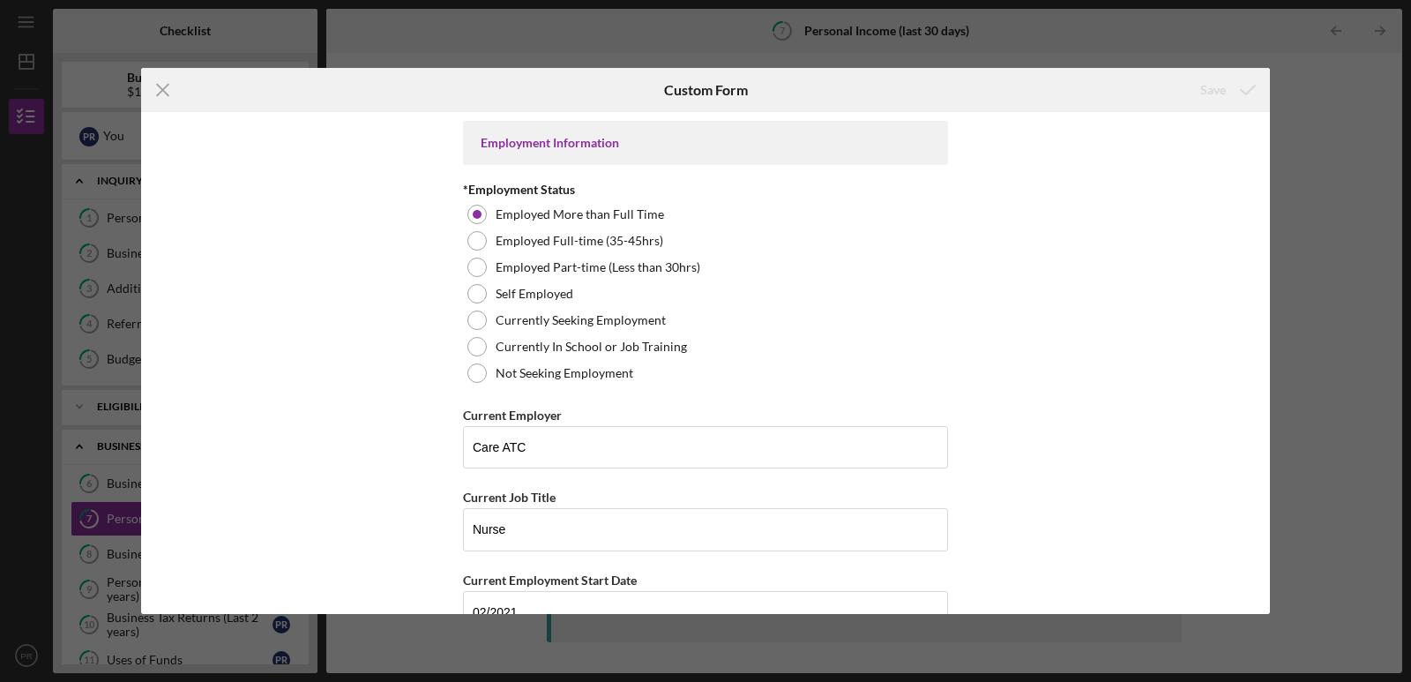
click at [1314, 138] on div "Icon/Menu Close Custom Form Save Employment Information *Employment Status Empl…" at bounding box center [705, 341] width 1411 height 682
click at [170, 93] on icon "Icon/Menu Close" at bounding box center [163, 90] width 44 height 44
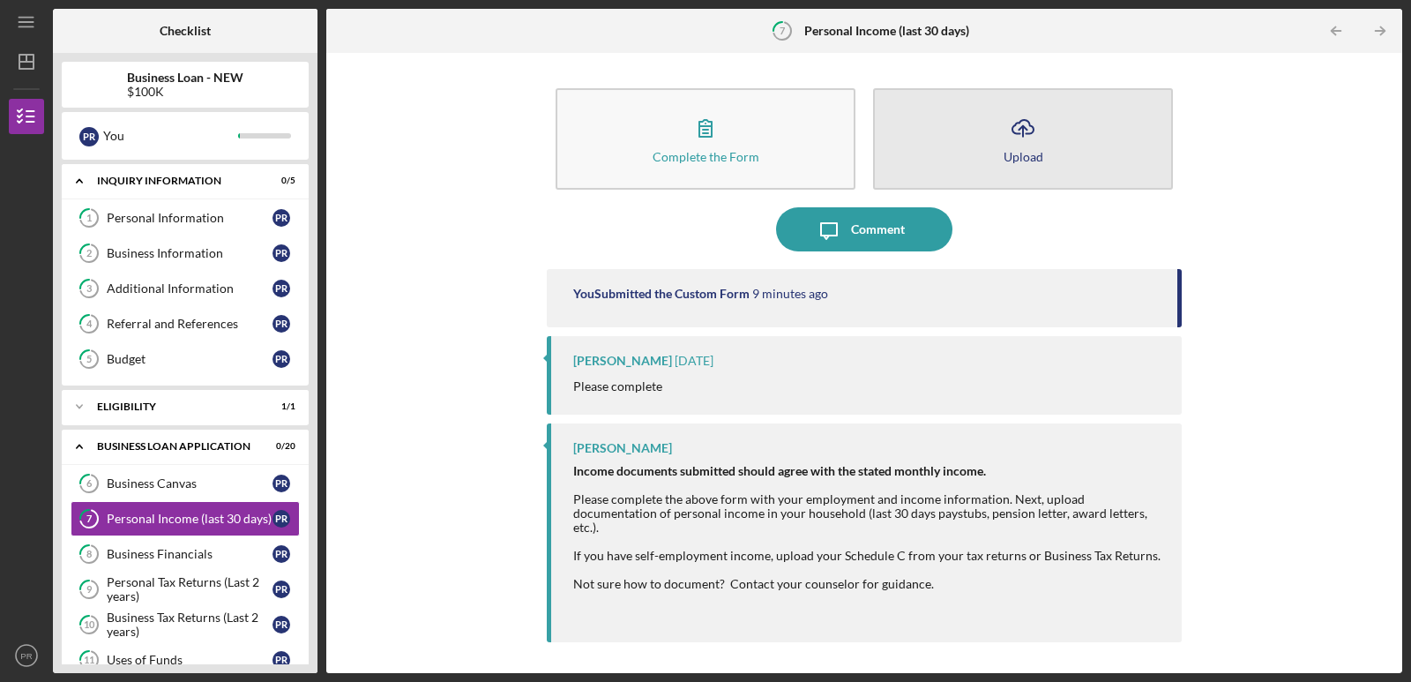
click at [1001, 156] on button "Icon/Upload Upload" at bounding box center [1023, 138] width 300 height 101
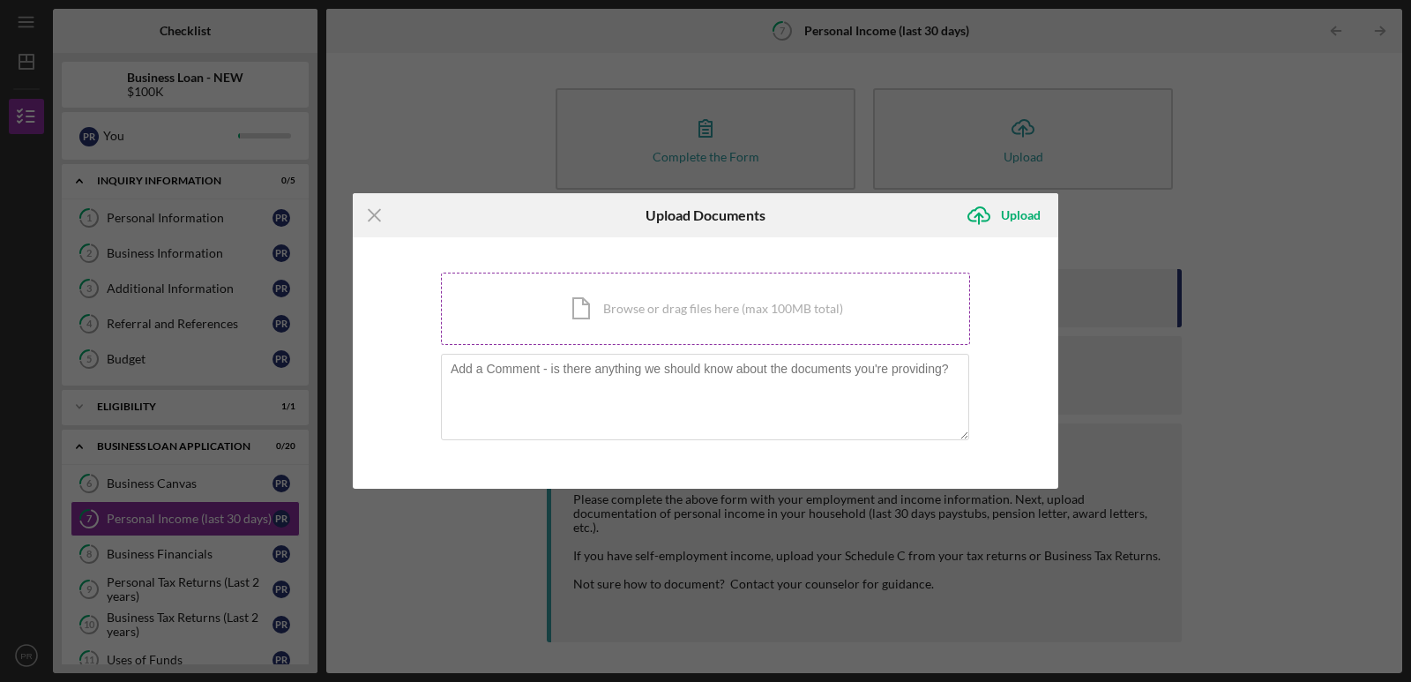
click at [587, 319] on div "Icon/Document Browse or drag files here (max 100MB total) Tap to choose files o…" at bounding box center [705, 309] width 529 height 72
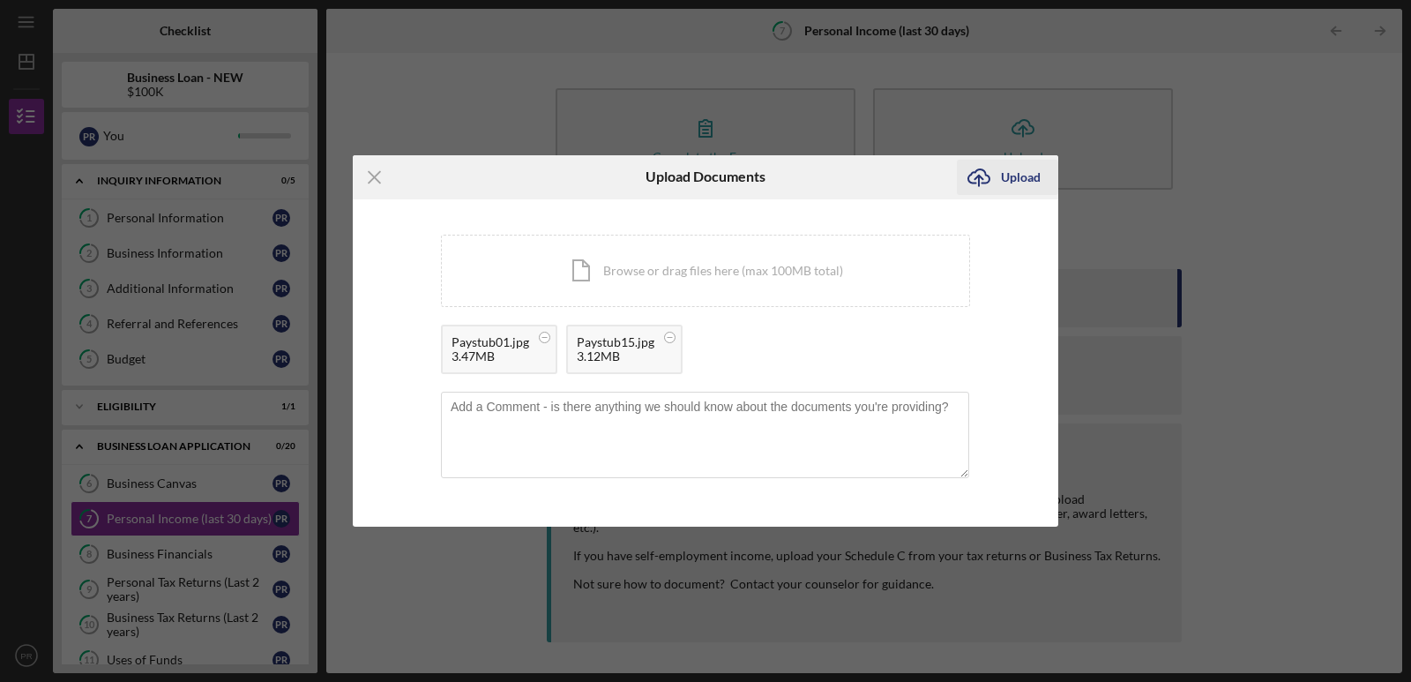
click at [1009, 178] on div "Upload" at bounding box center [1021, 177] width 40 height 35
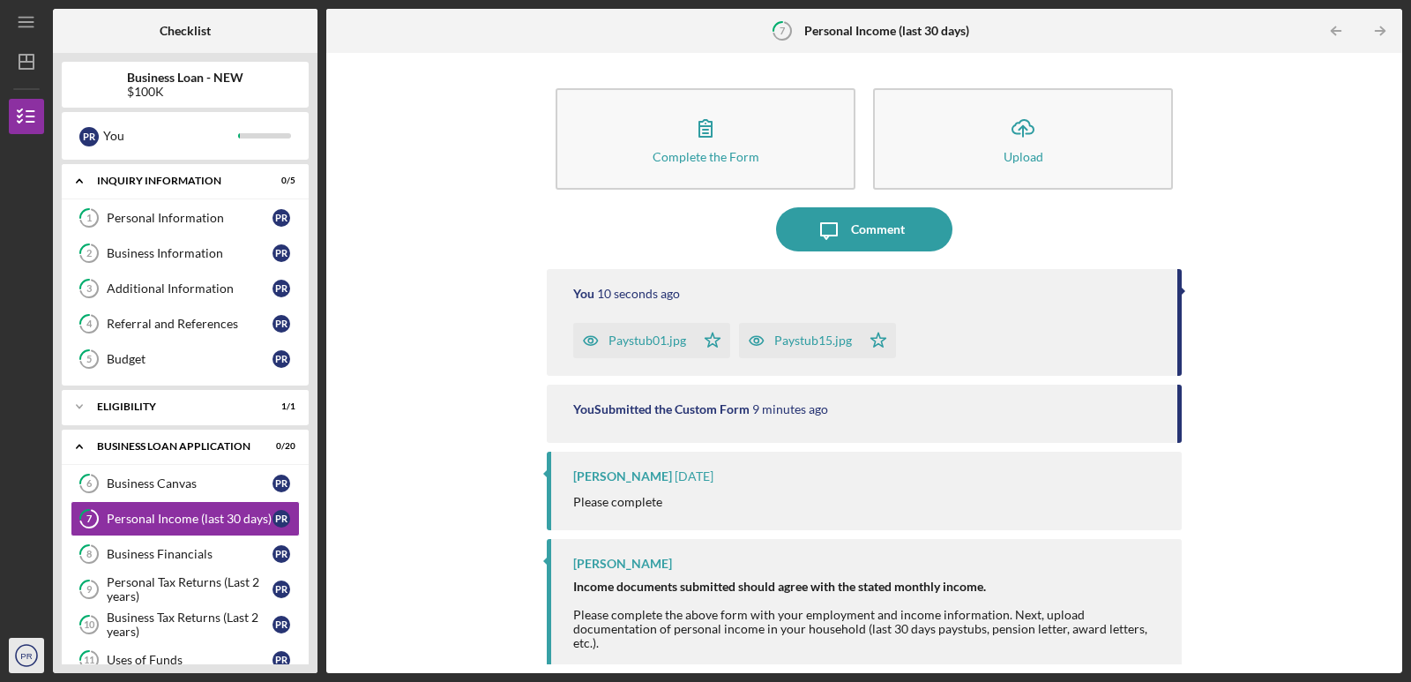
click at [35, 658] on icon "PR" at bounding box center [26, 655] width 35 height 44
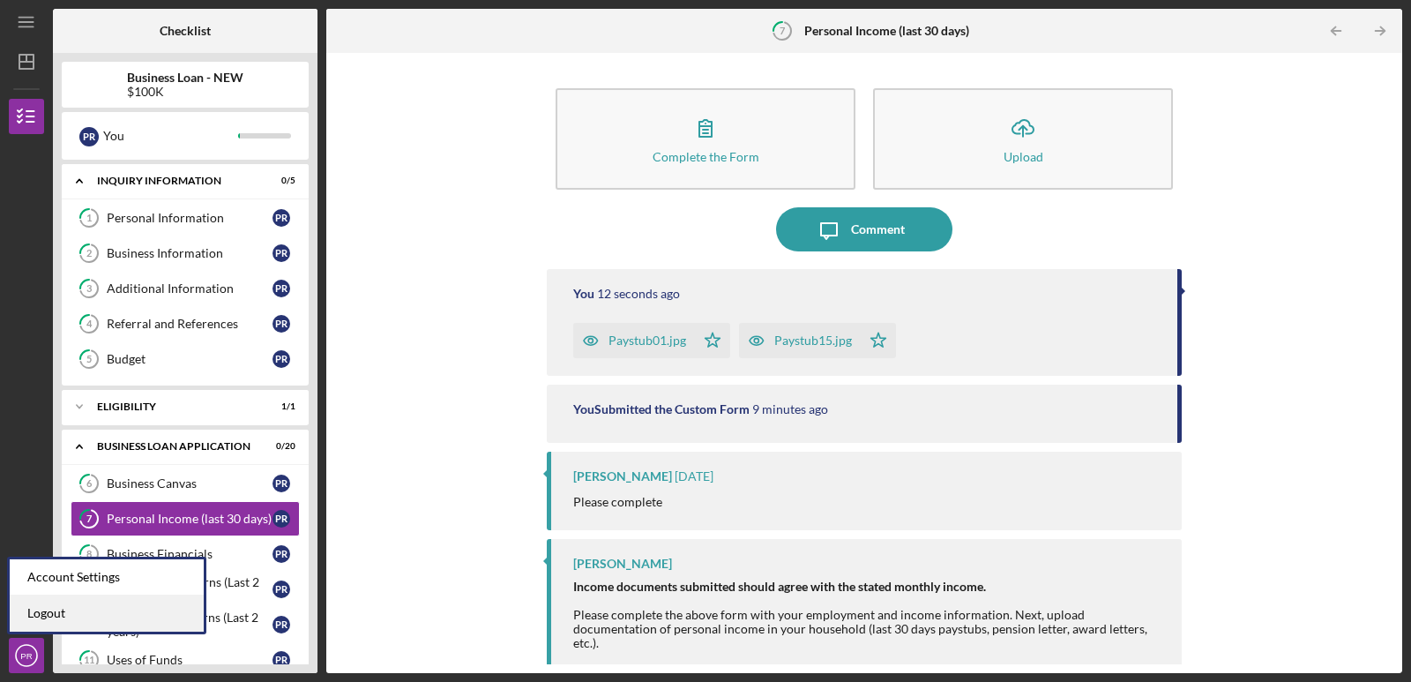
click at [52, 611] on link "Logout" at bounding box center [107, 613] width 194 height 36
